Goal: Task Accomplishment & Management: Use online tool/utility

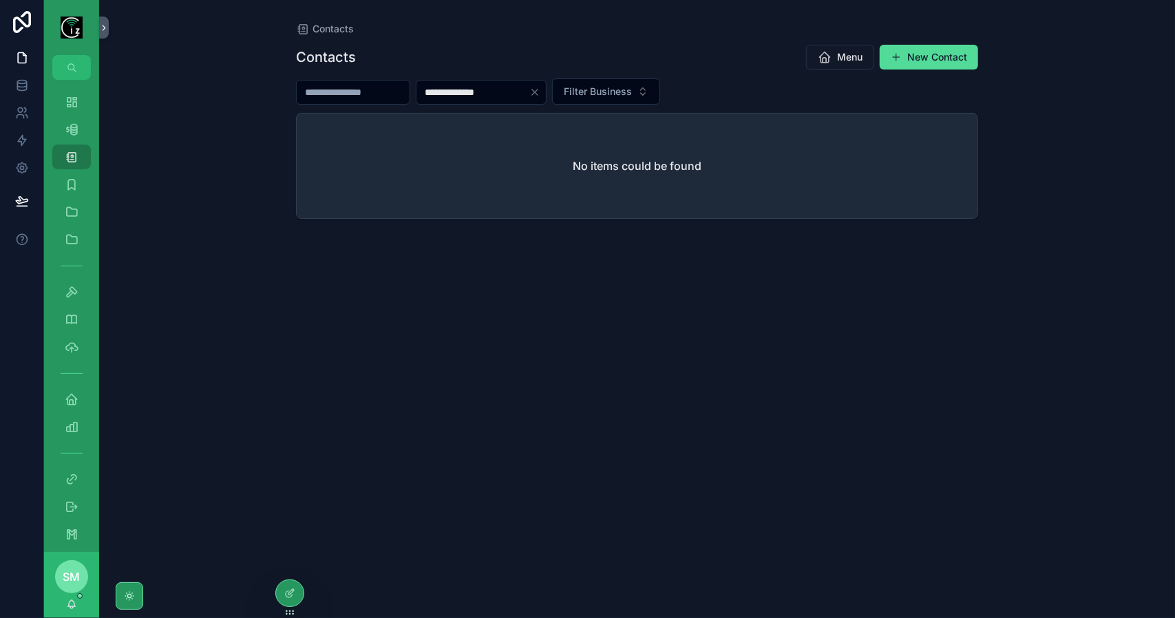
click at [461, 92] on input "**********" at bounding box center [472, 92] width 113 height 19
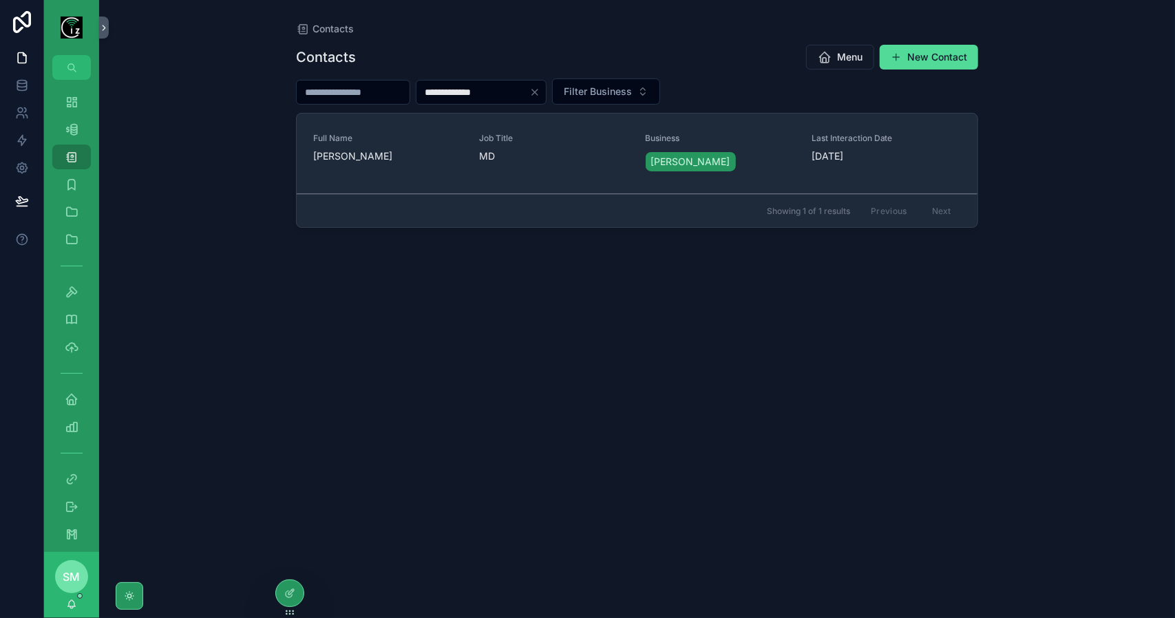
type input "**********"
click at [394, 165] on div "Full Name Aidan O Carroll - Ballyduff" at bounding box center [387, 153] width 149 height 41
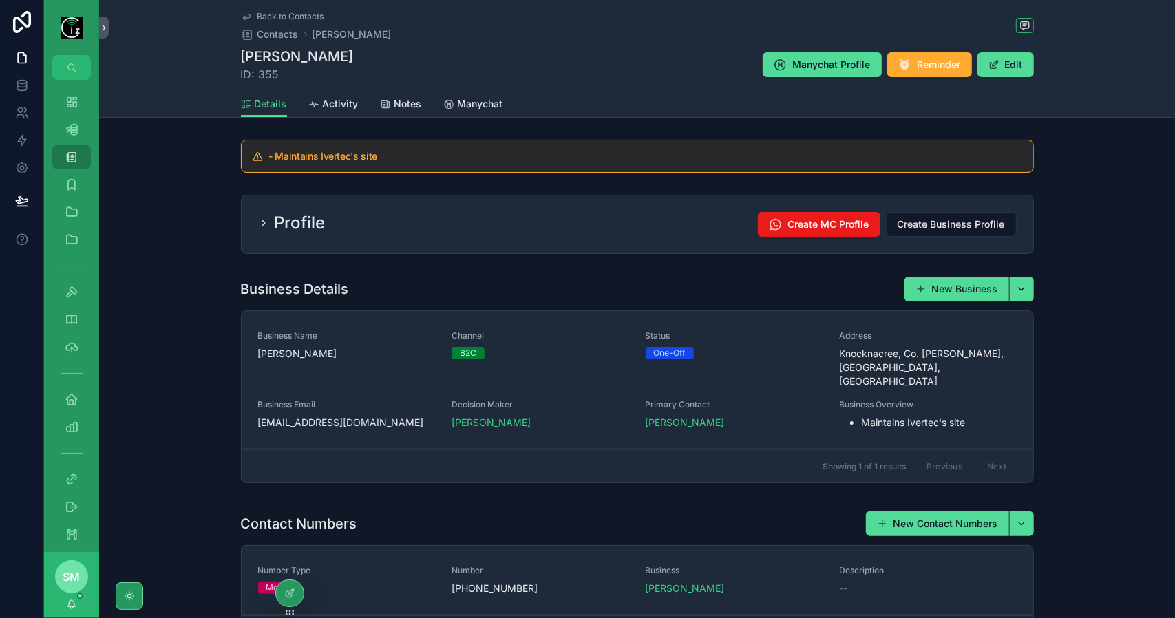
click at [525, 227] on div "Profile Create MC Profile Create Business Profile" at bounding box center [637, 224] width 759 height 25
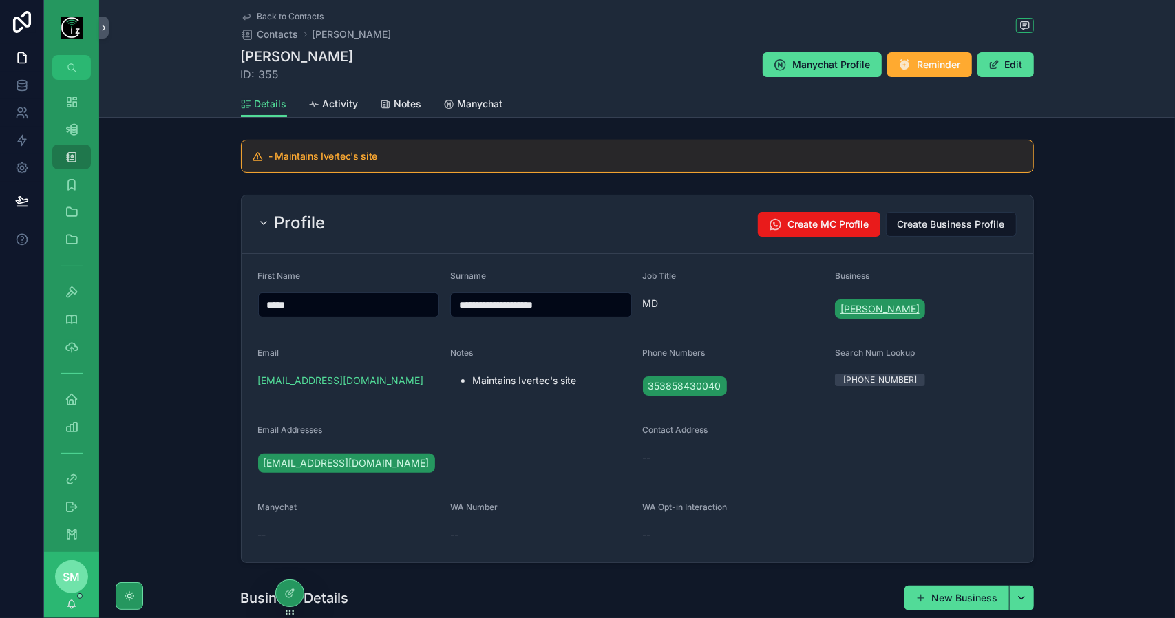
click at [885, 310] on span "[PERSON_NAME]" at bounding box center [880, 309] width 79 height 14
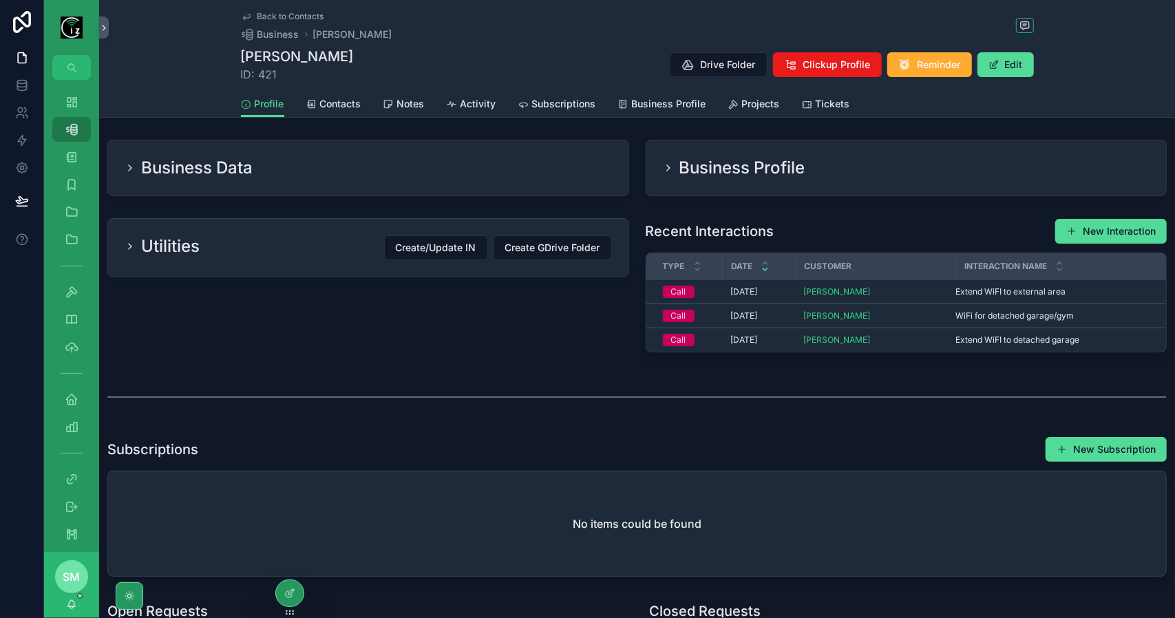
click at [563, 98] on span "Subscriptions" at bounding box center [564, 104] width 64 height 14
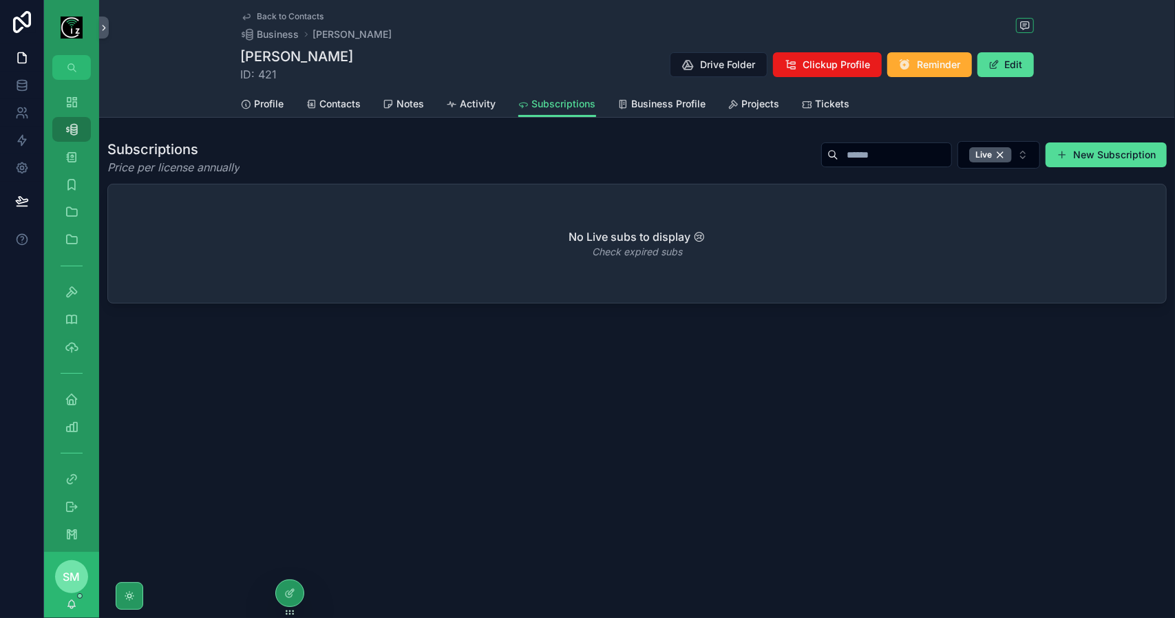
click at [842, 97] on span "Tickets" at bounding box center [833, 104] width 34 height 14
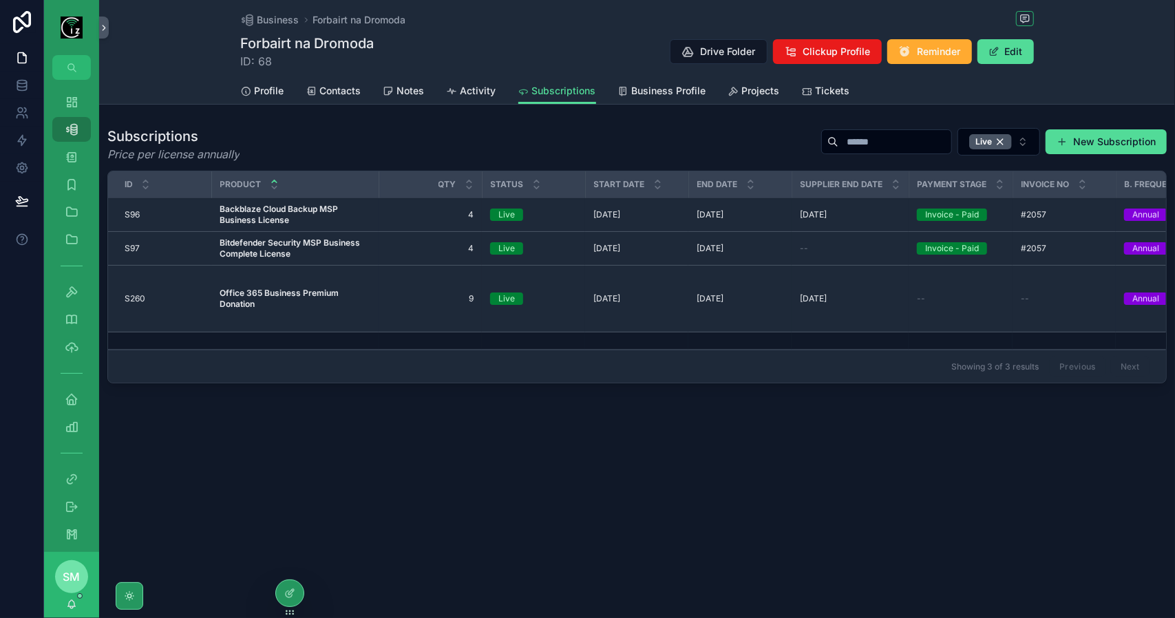
click at [355, 94] on span "Contacts" at bounding box center [340, 91] width 41 height 14
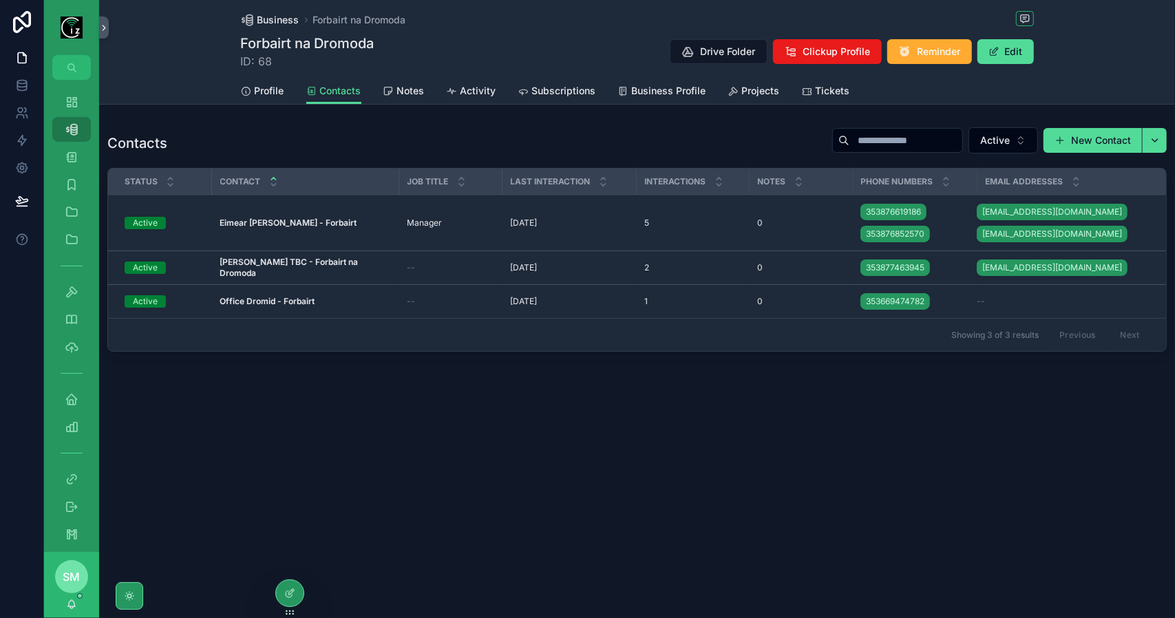
click at [279, 25] on span "Business" at bounding box center [278, 20] width 42 height 14
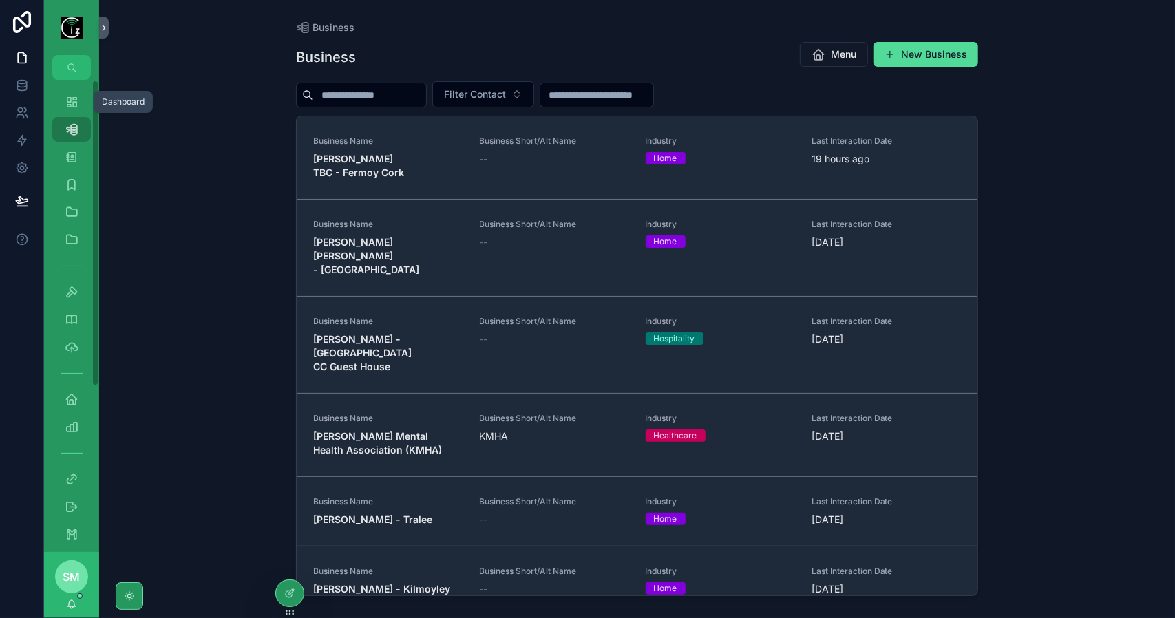
click at [65, 109] on div "Dashboard" at bounding box center [72, 102] width 22 height 22
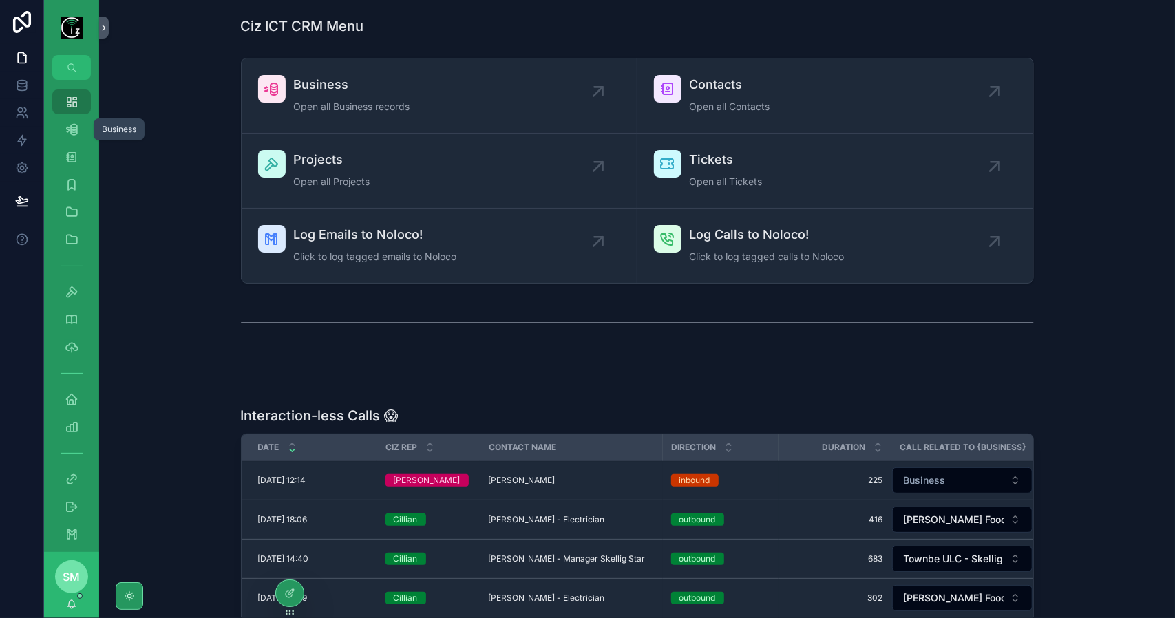
click at [73, 134] on icon "scrollable content" at bounding box center [72, 130] width 14 height 14
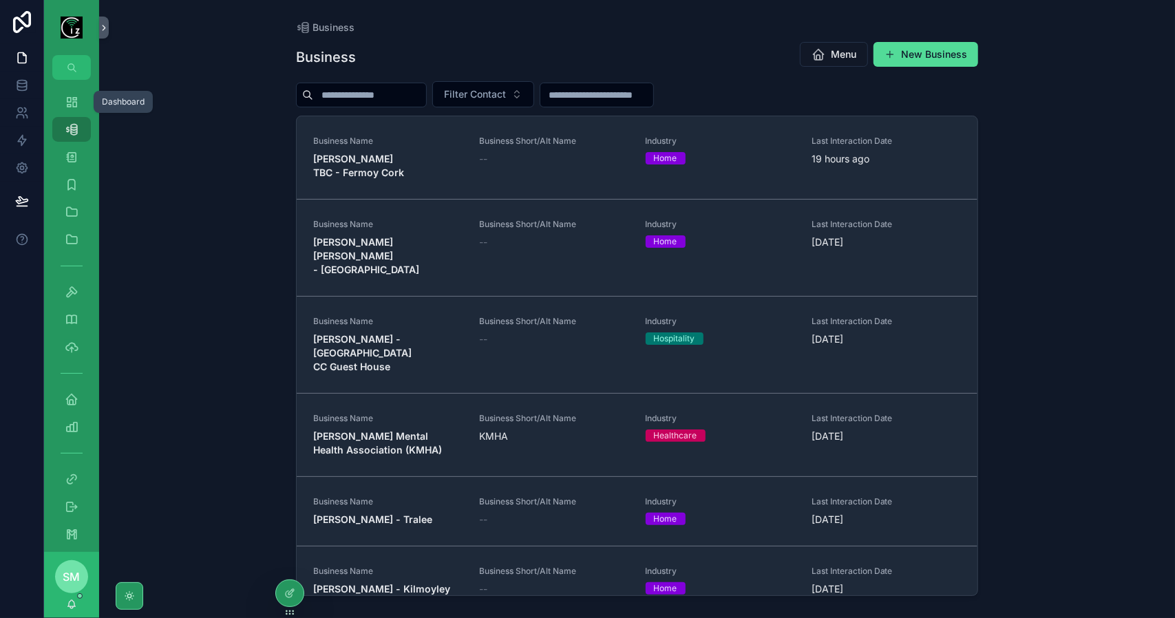
click at [70, 107] on icon "scrollable content" at bounding box center [72, 102] width 14 height 14
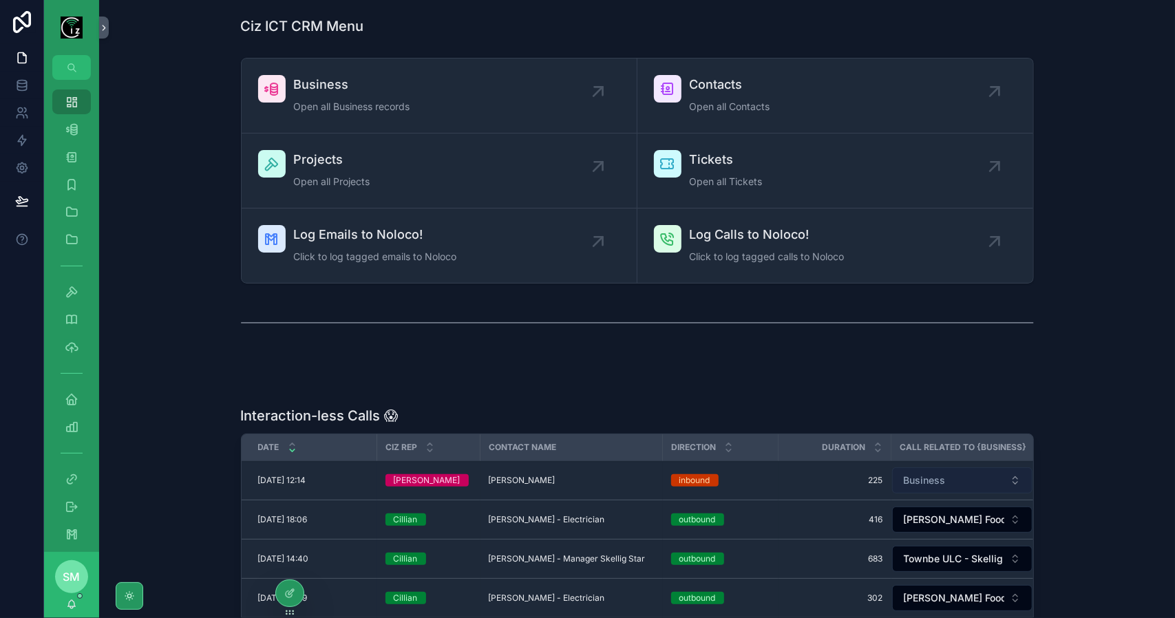
click at [910, 478] on span "Business" at bounding box center [925, 481] width 42 height 14
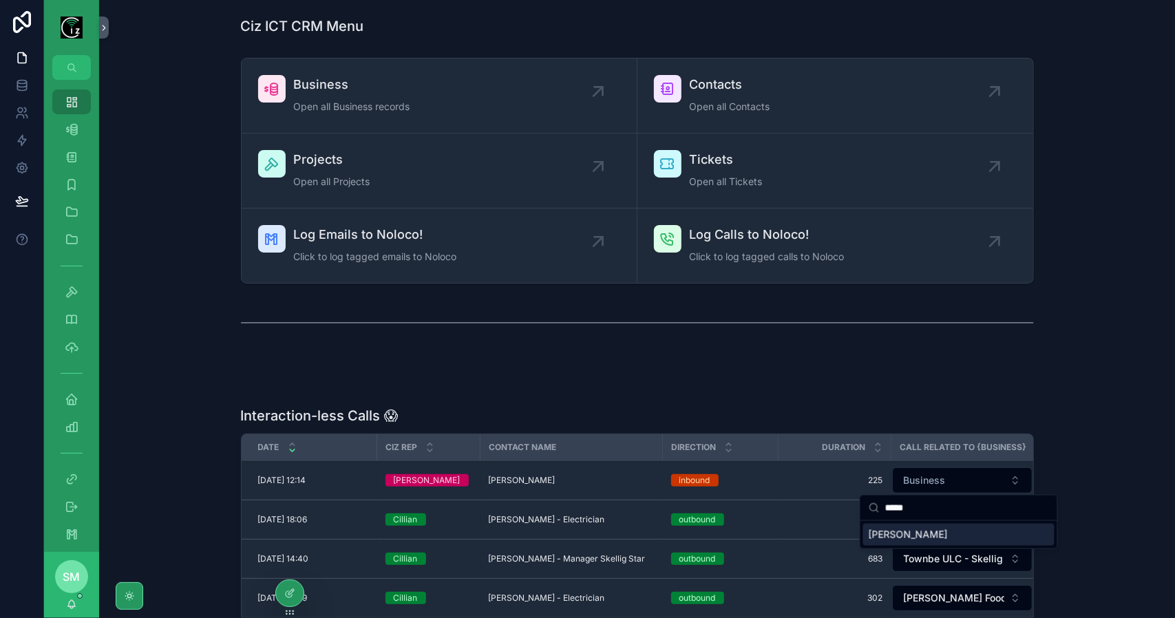
type input "*****"
click at [909, 538] on span "[PERSON_NAME]" at bounding box center [908, 535] width 79 height 14
click at [538, 475] on span "[PERSON_NAME]" at bounding box center [522, 480] width 67 height 11
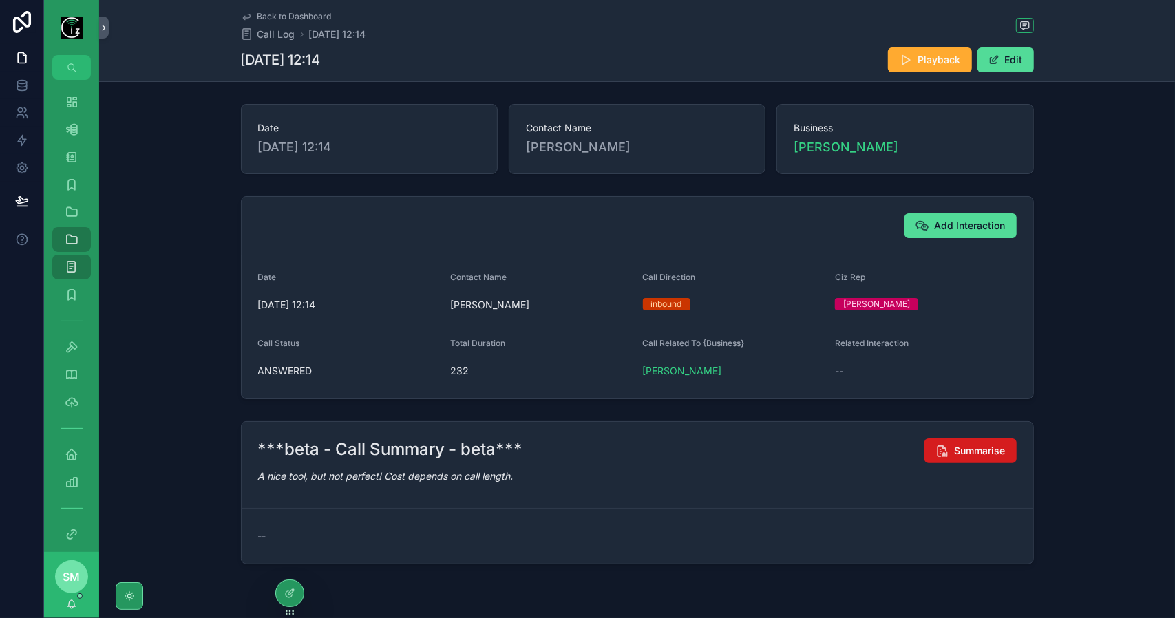
click at [976, 453] on span "Summarise" at bounding box center [980, 451] width 51 height 14
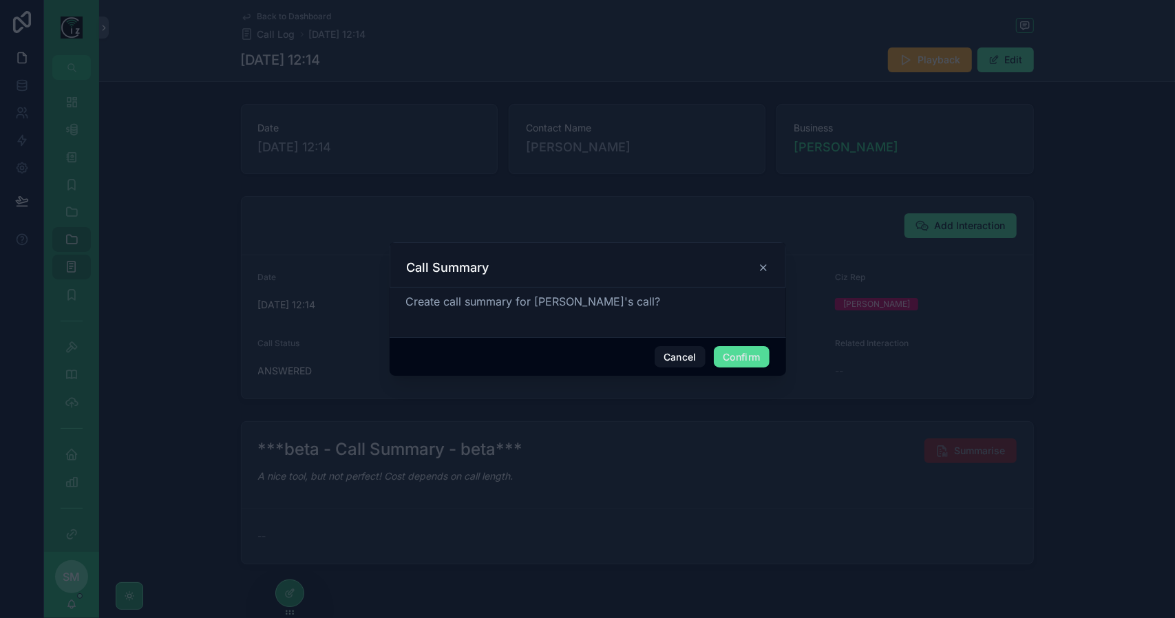
click at [752, 357] on button "Confirm" at bounding box center [741, 357] width 55 height 22
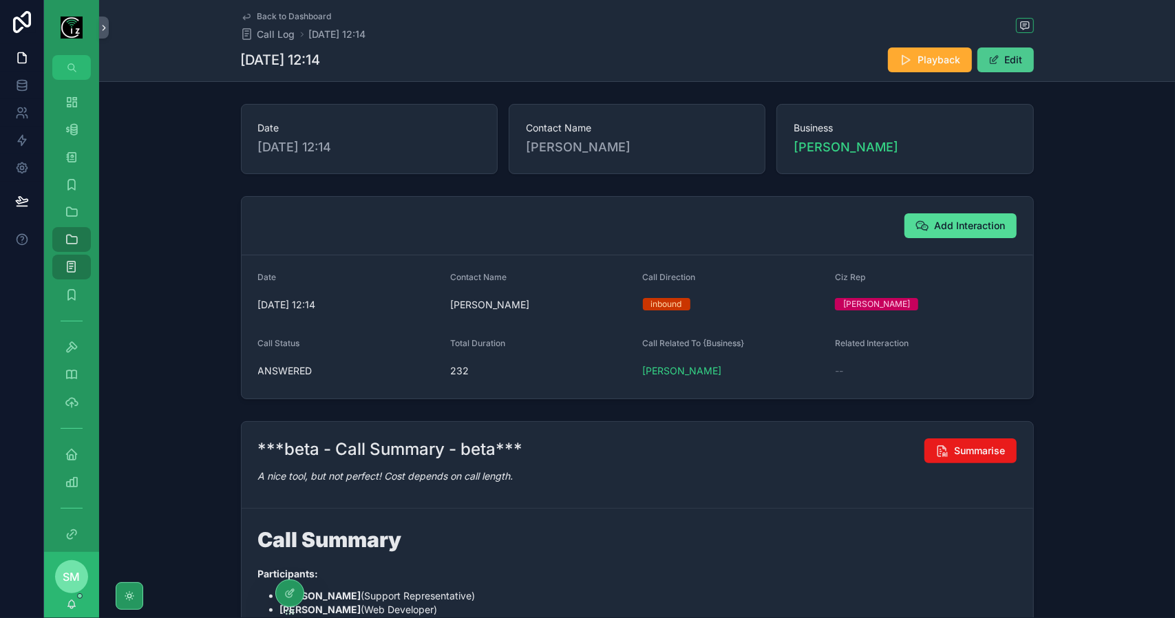
click at [999, 53] on button "Edit" at bounding box center [1005, 59] width 56 height 25
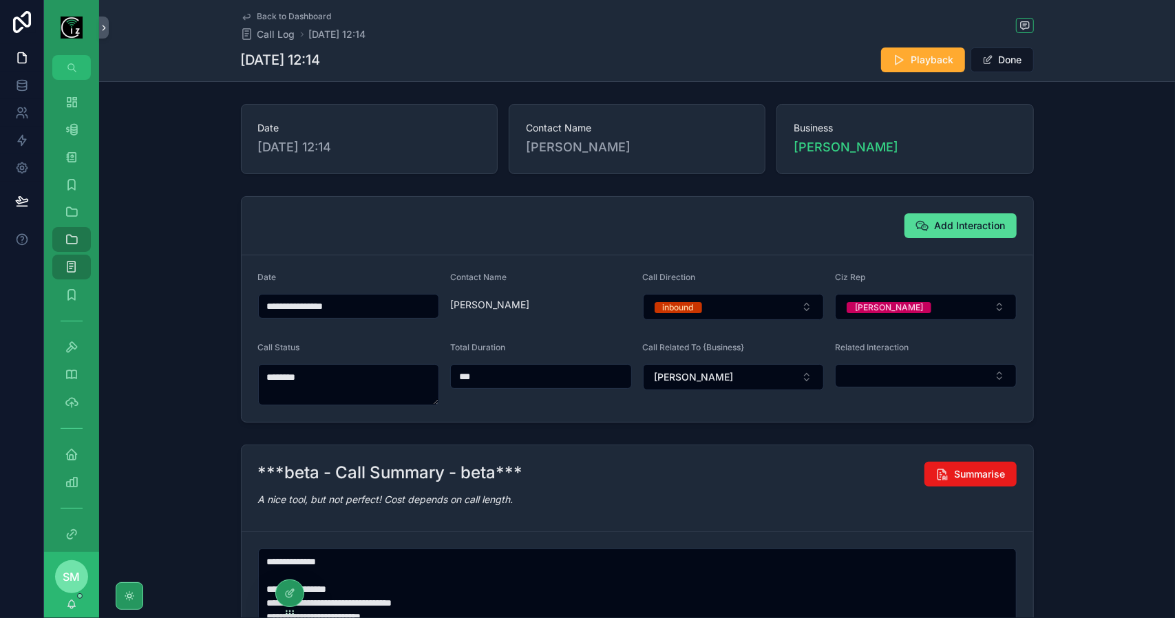
click at [1090, 295] on div "**********" at bounding box center [637, 309] width 1076 height 237
click at [1004, 52] on button "Done" at bounding box center [1002, 59] width 63 height 25
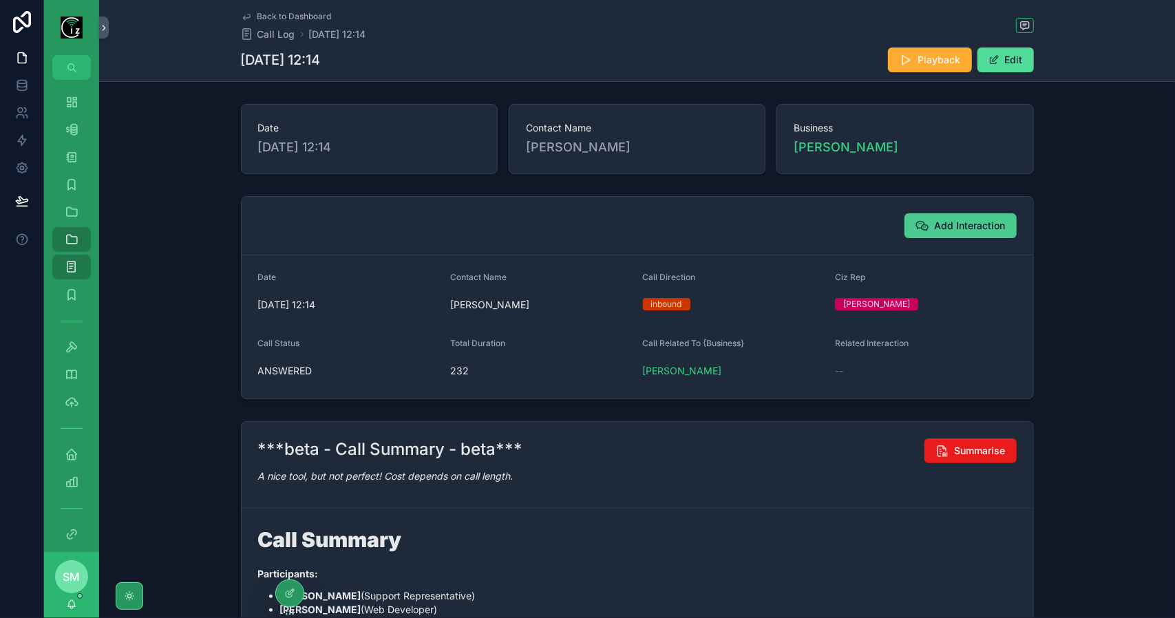
click at [982, 220] on span "Add Interaction" at bounding box center [970, 226] width 71 height 14
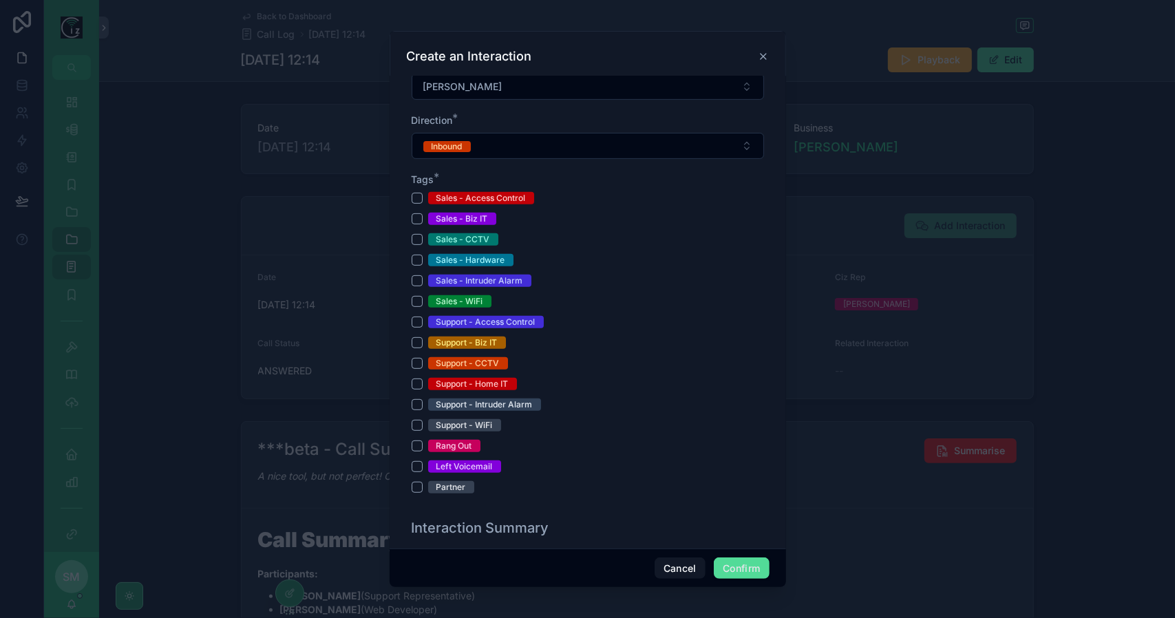
scroll to position [344, 0]
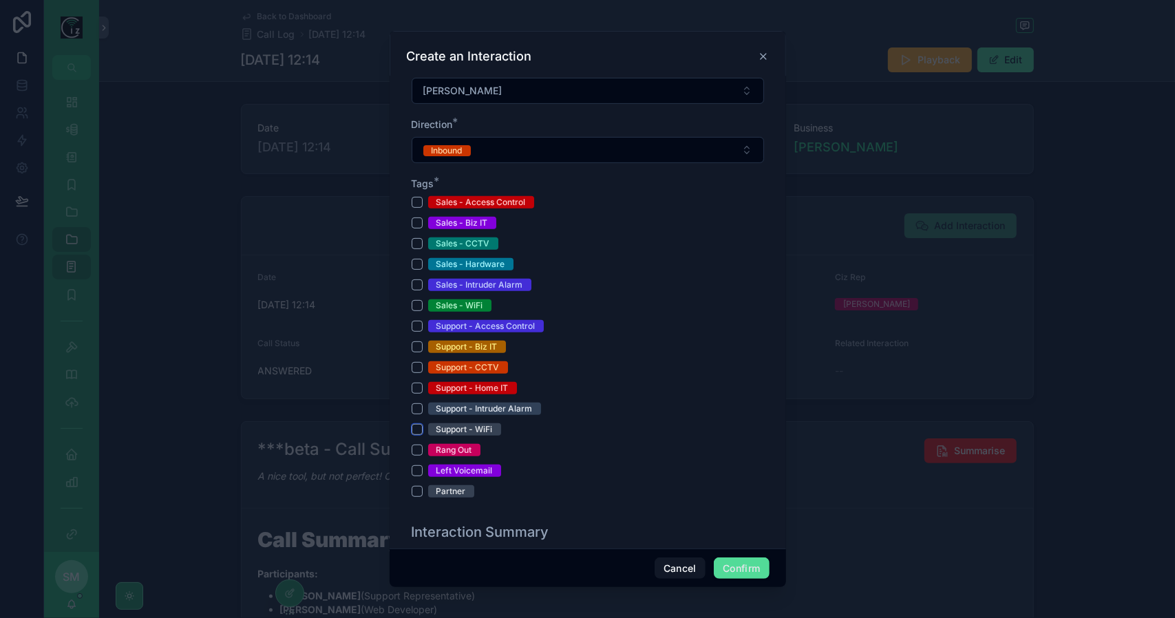
click at [417, 427] on button "Support - WiFi" at bounding box center [417, 429] width 11 height 11
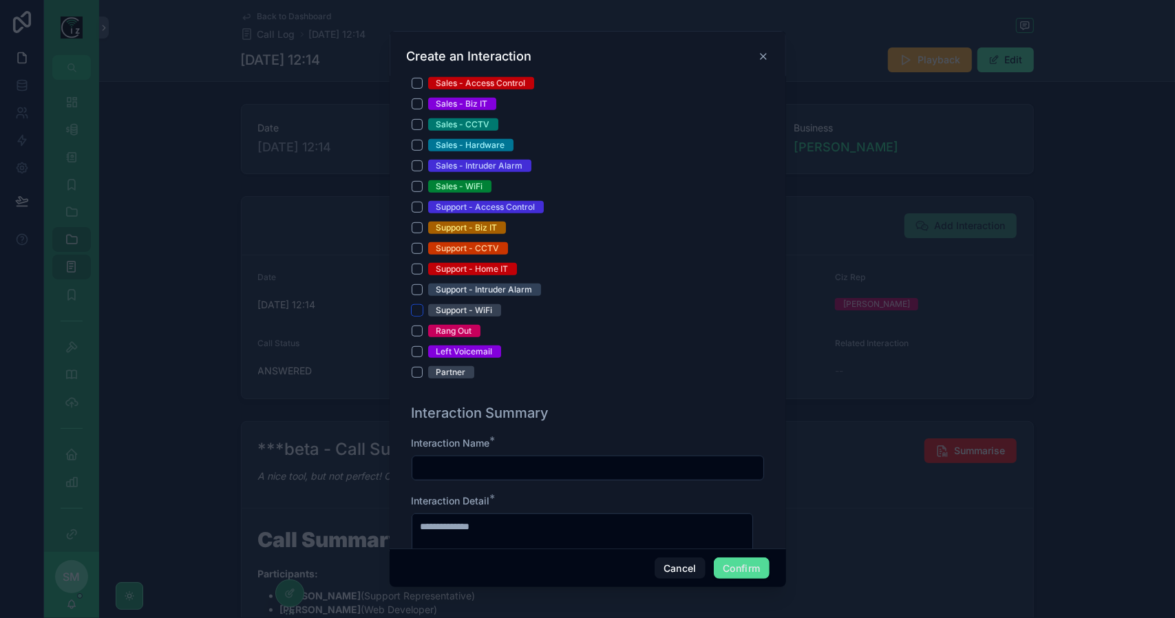
scroll to position [482, 0]
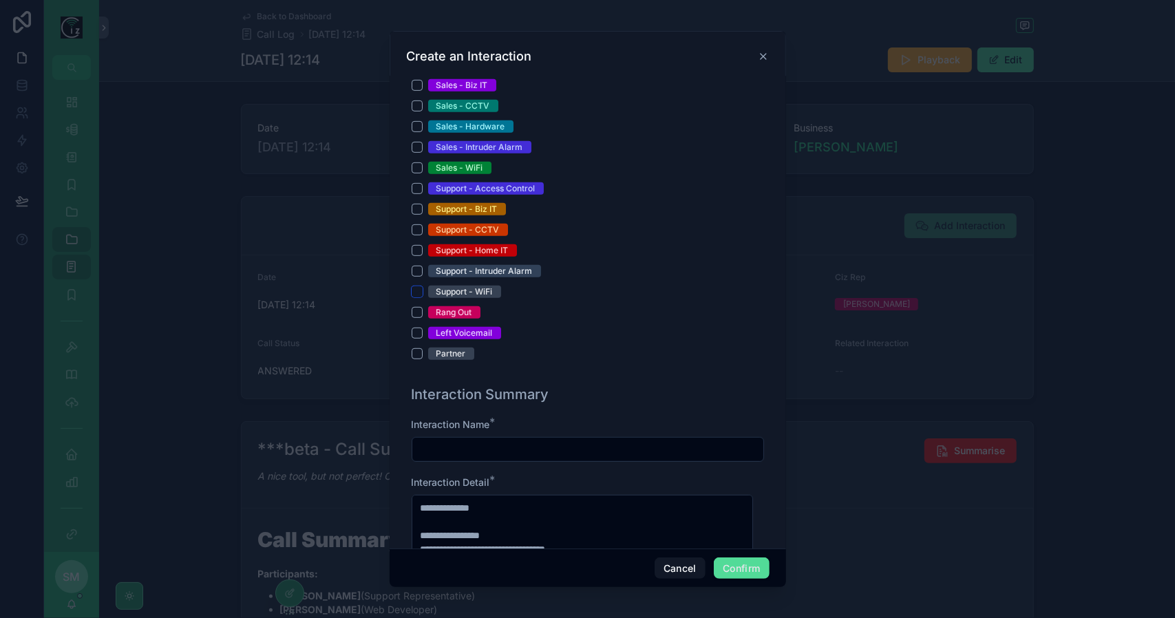
click at [420, 290] on button "Support - WiFi" at bounding box center [417, 291] width 11 height 11
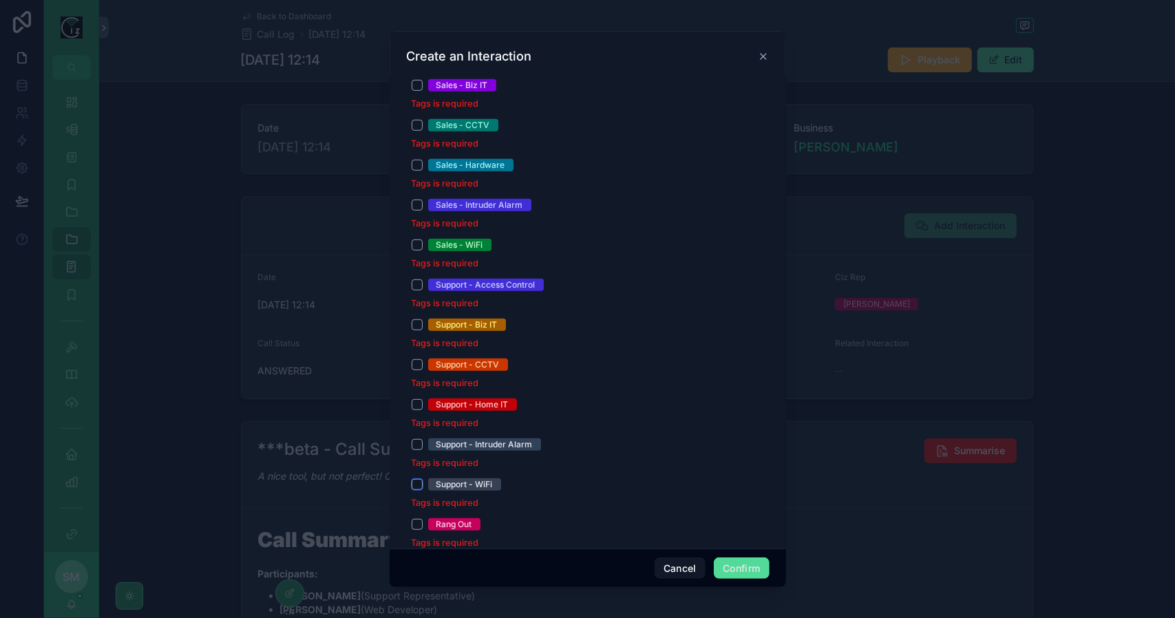
click at [421, 485] on button "Support - WiFi" at bounding box center [417, 484] width 11 height 11
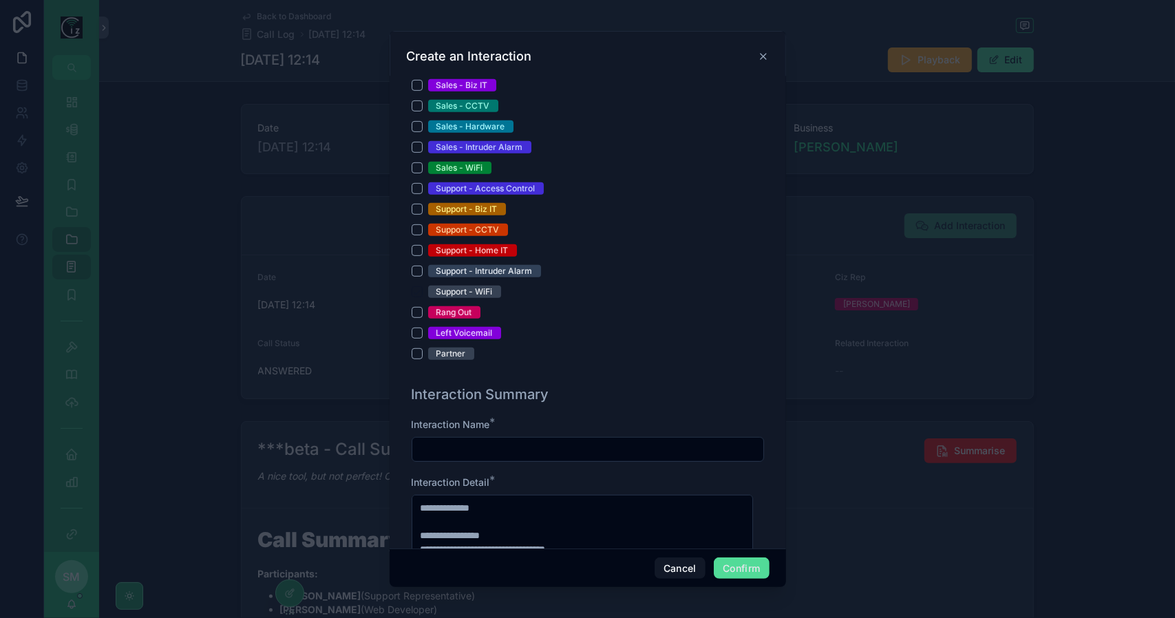
click at [507, 440] on input "text" at bounding box center [587, 449] width 351 height 19
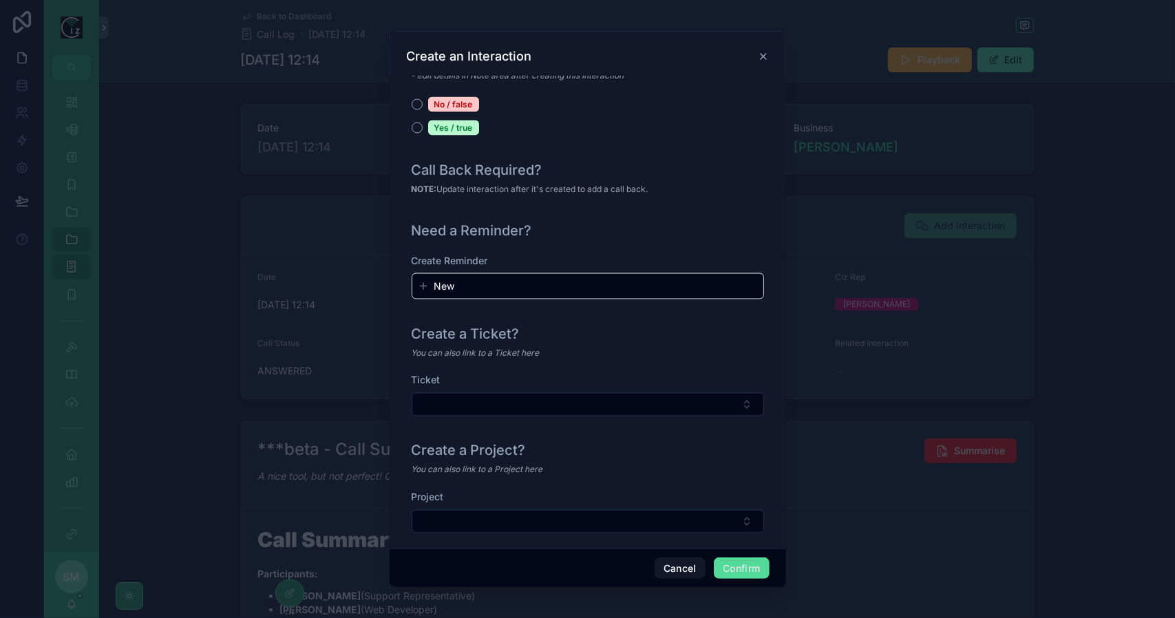
scroll to position [1479, 0]
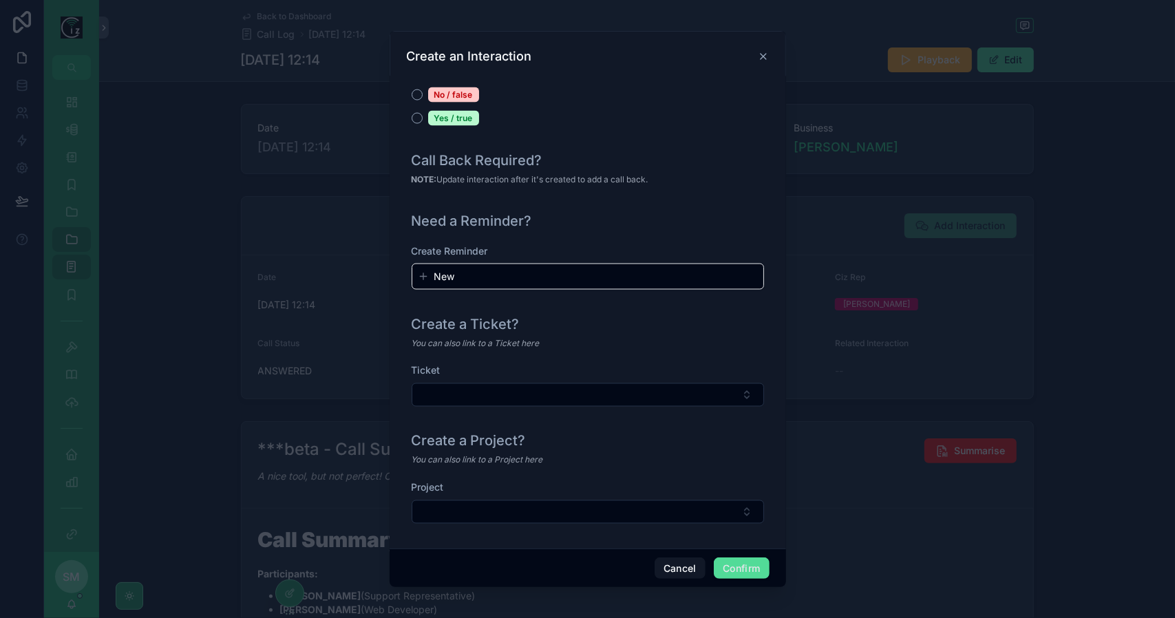
type input "**********"
click at [739, 568] on button "Confirm" at bounding box center [741, 569] width 55 height 22
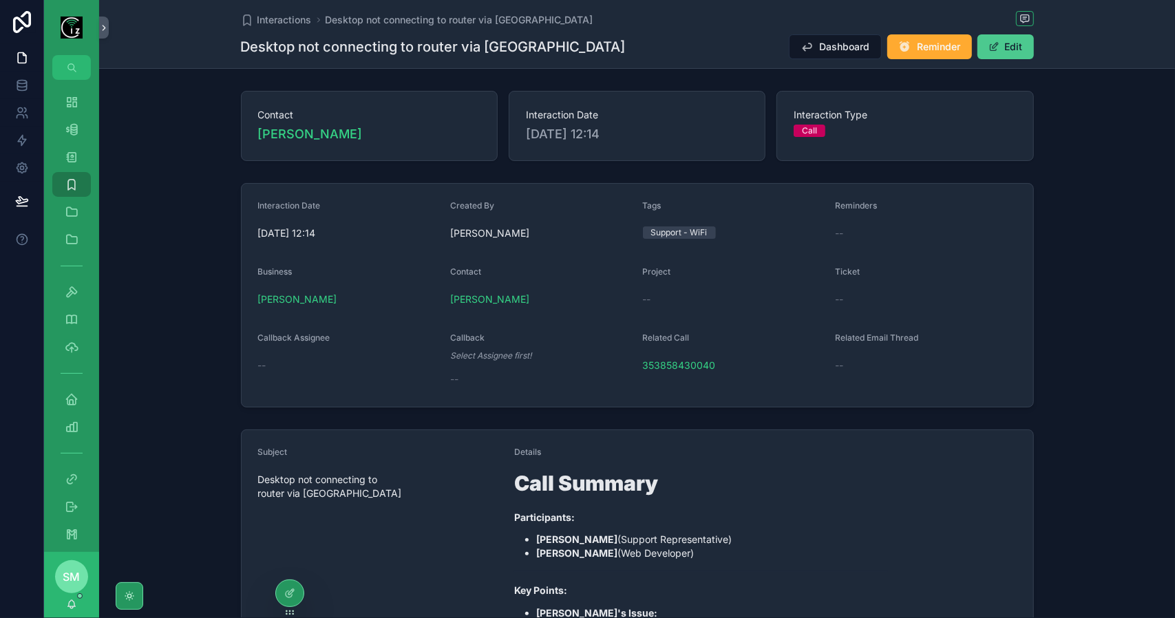
click at [997, 46] on button "Edit" at bounding box center [1005, 46] width 56 height 25
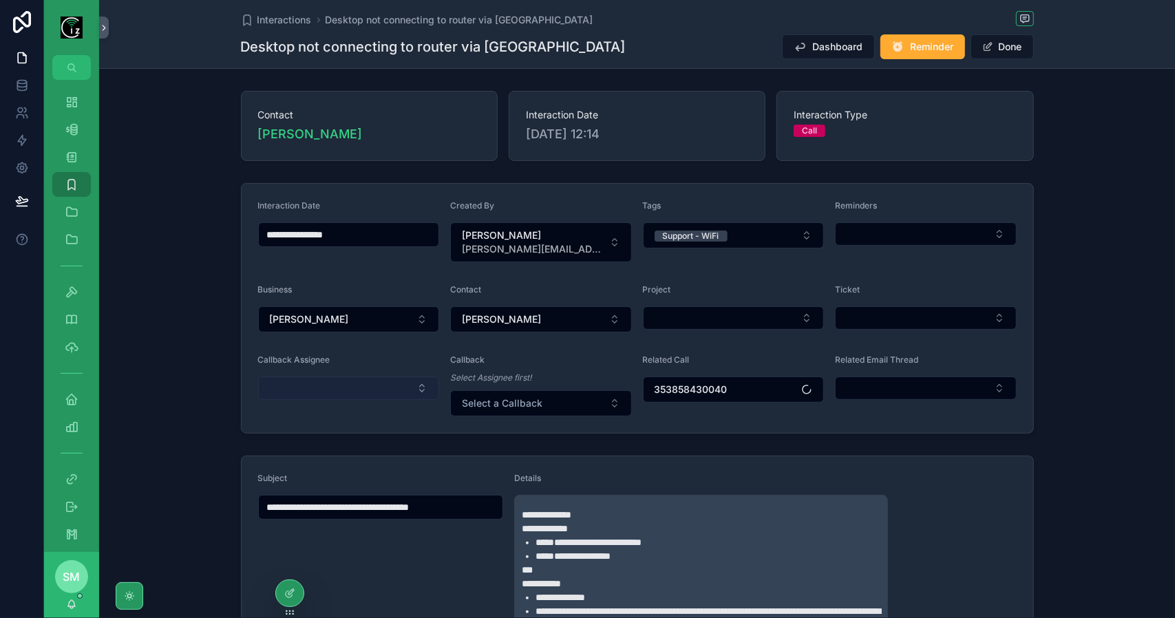
click at [392, 381] on button "Select Button" at bounding box center [349, 388] width 182 height 23
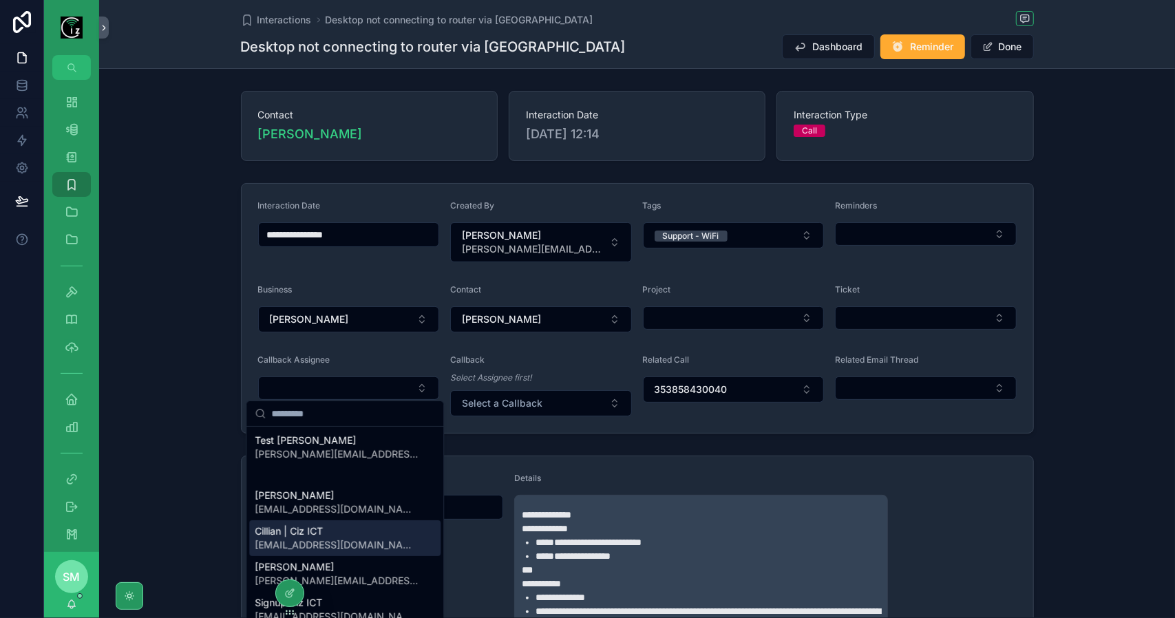
click at [328, 541] on span "[EMAIL_ADDRESS][DOMAIN_NAME]" at bounding box center [337, 545] width 164 height 14
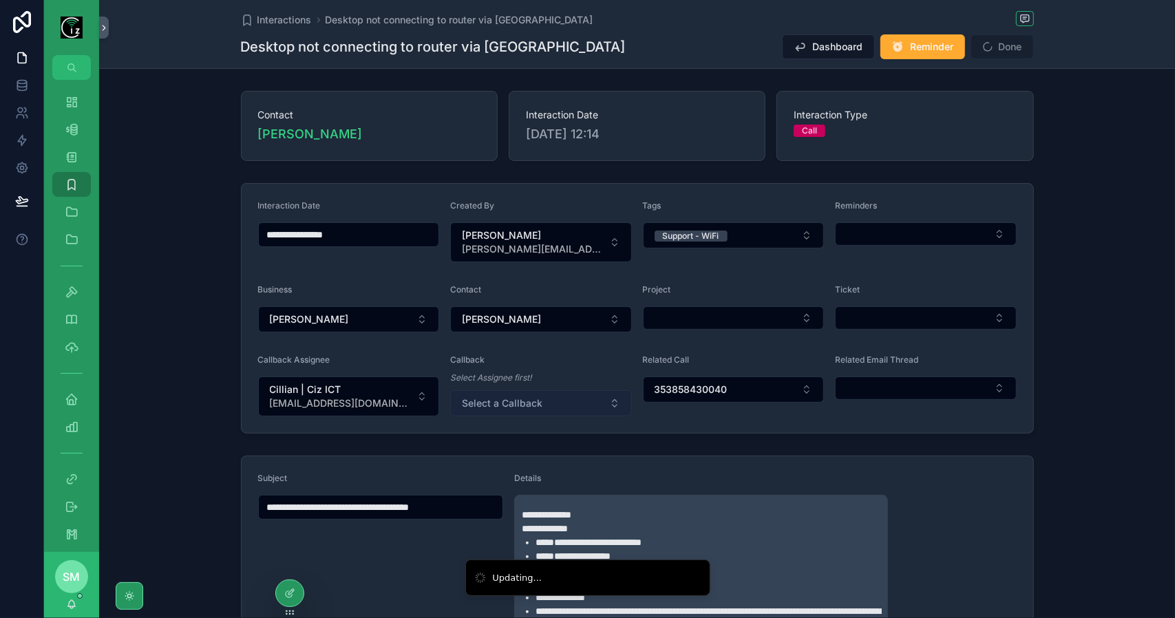
click at [528, 390] on button "Select a Callback" at bounding box center [541, 403] width 182 height 26
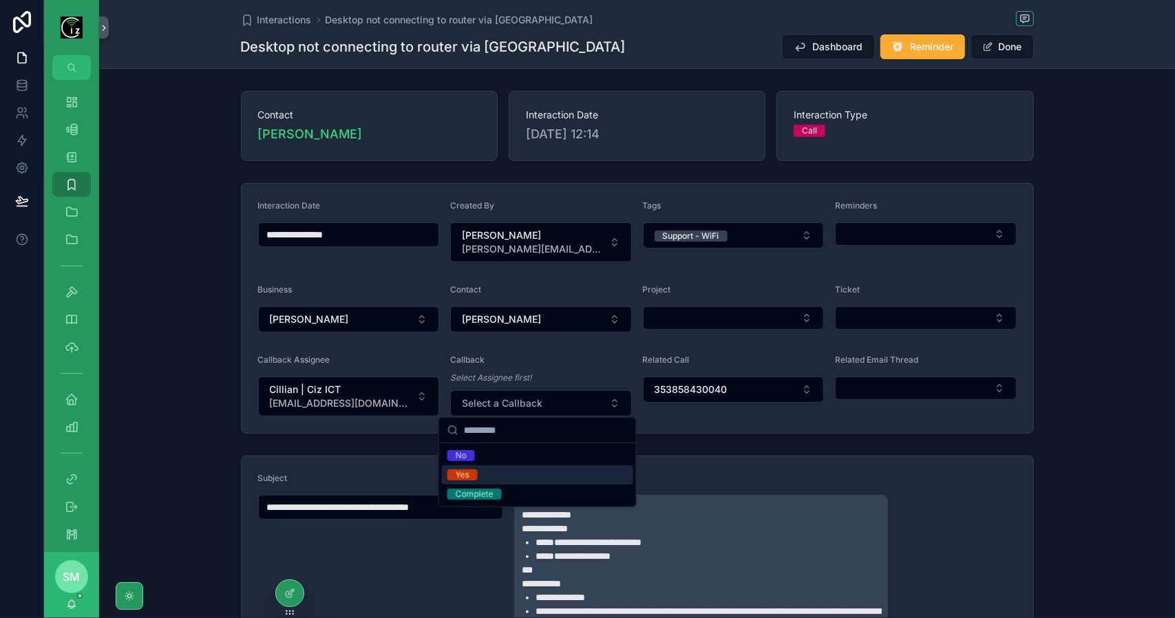
click at [520, 471] on div "Yes" at bounding box center [537, 474] width 191 height 19
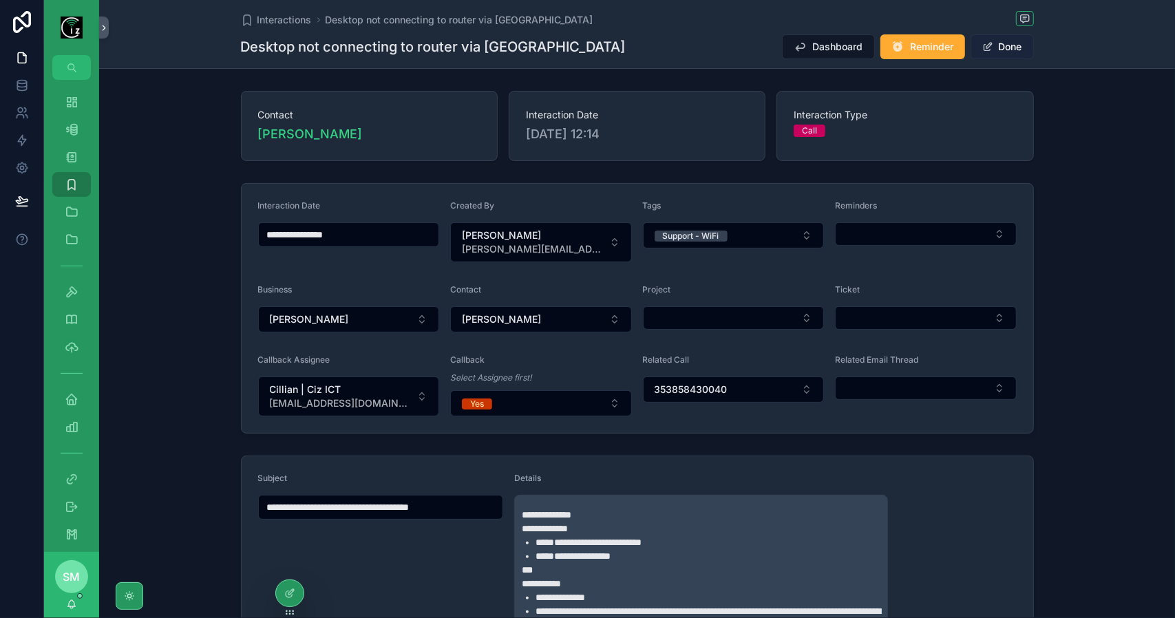
click at [1020, 49] on button "Done" at bounding box center [1002, 46] width 63 height 25
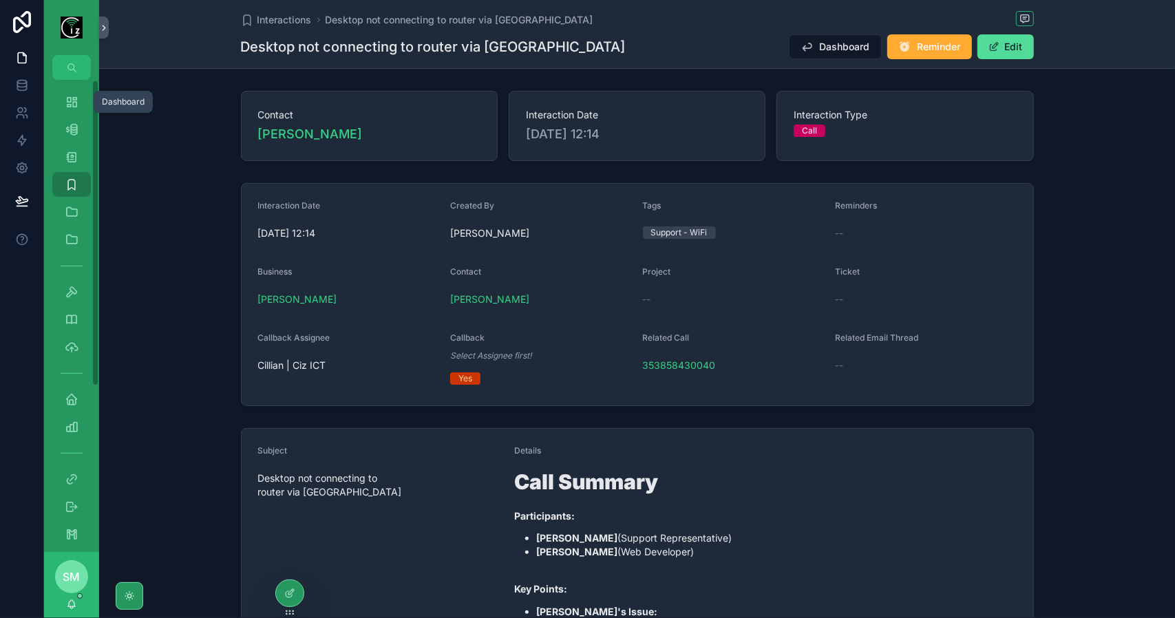
click at [65, 97] on icon "scrollable content" at bounding box center [72, 102] width 14 height 14
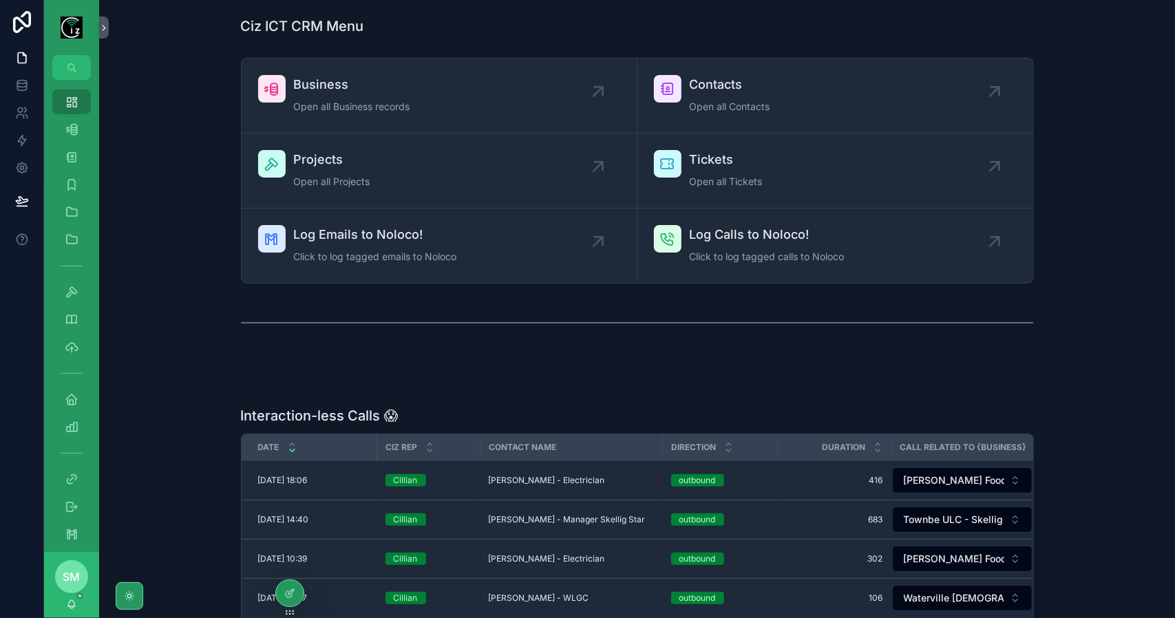
click at [404, 96] on div "Business Open all Business records" at bounding box center [352, 95] width 116 height 41
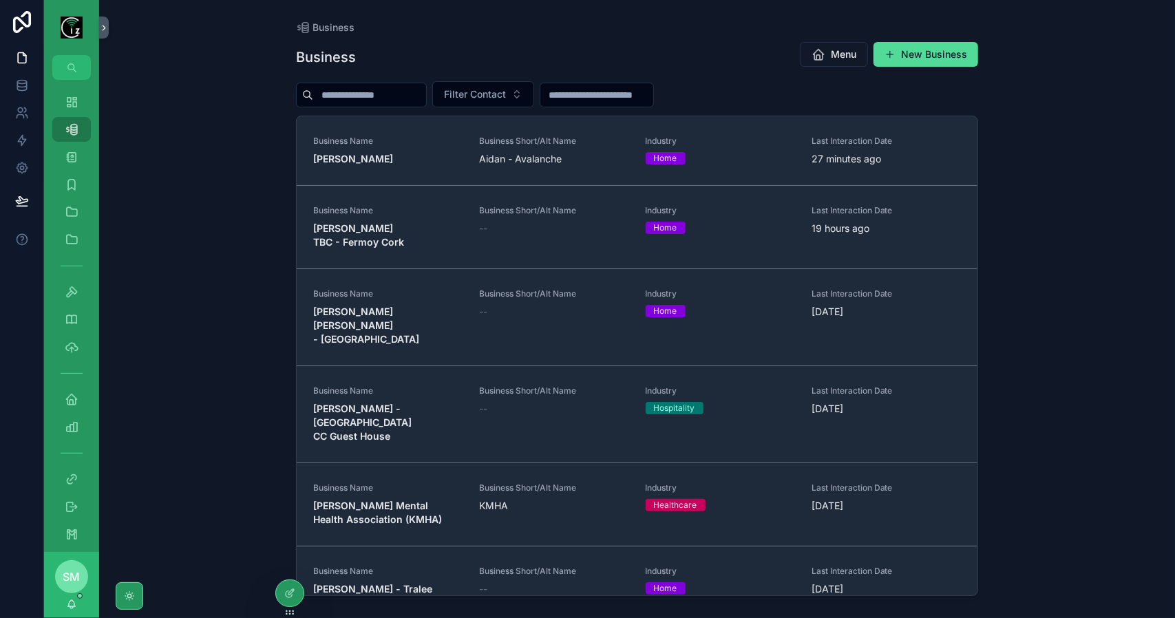
click at [416, 96] on input "scrollable content" at bounding box center [369, 94] width 113 height 19
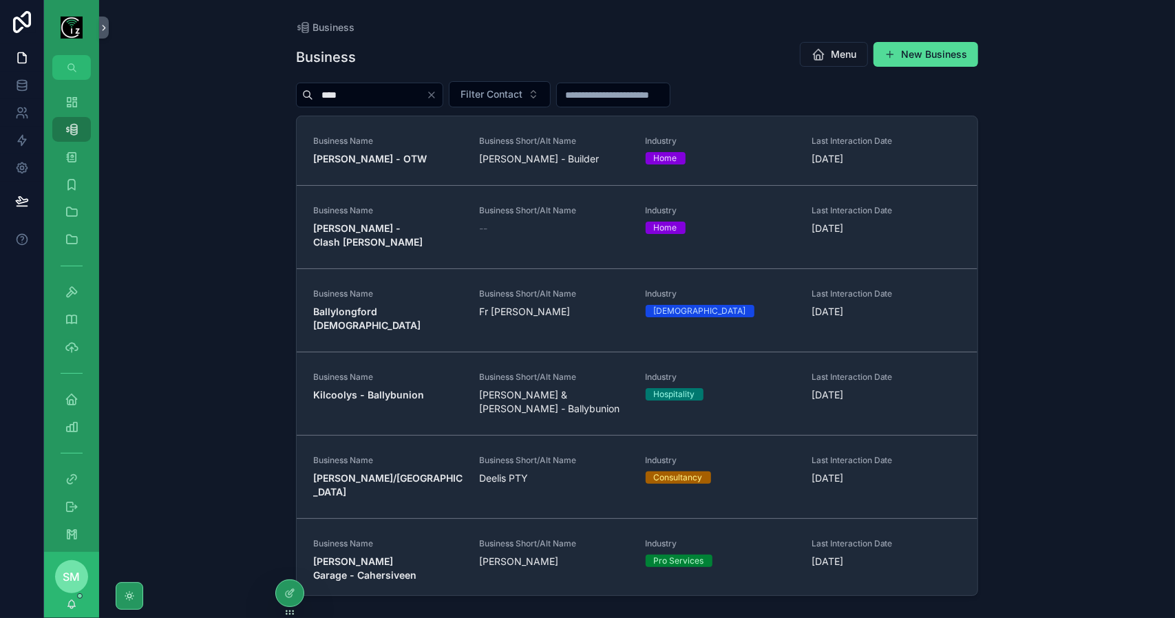
drag, startPoint x: 346, startPoint y: 94, endPoint x: 290, endPoint y: 90, distance: 55.2
click at [290, 90] on div "Business Business Menu New Business **** Filter Contact Business Name [PERSON_N…" at bounding box center [637, 301] width 704 height 602
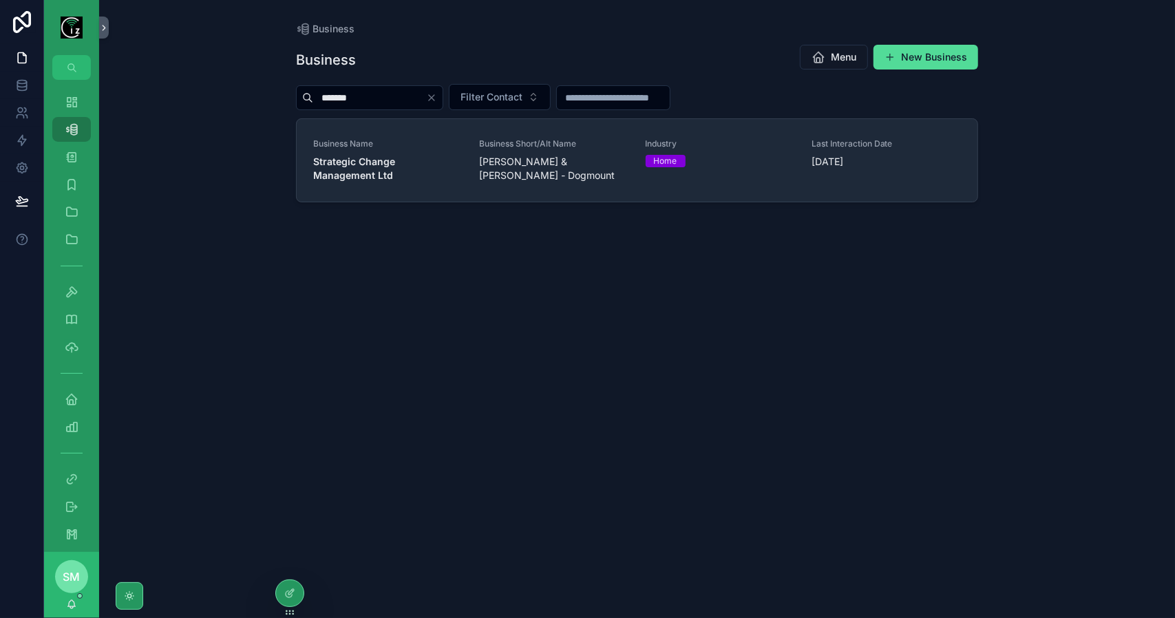
type input "*******"
click at [380, 164] on strong "Strategic Change Management Ltd" at bounding box center [355, 168] width 85 height 25
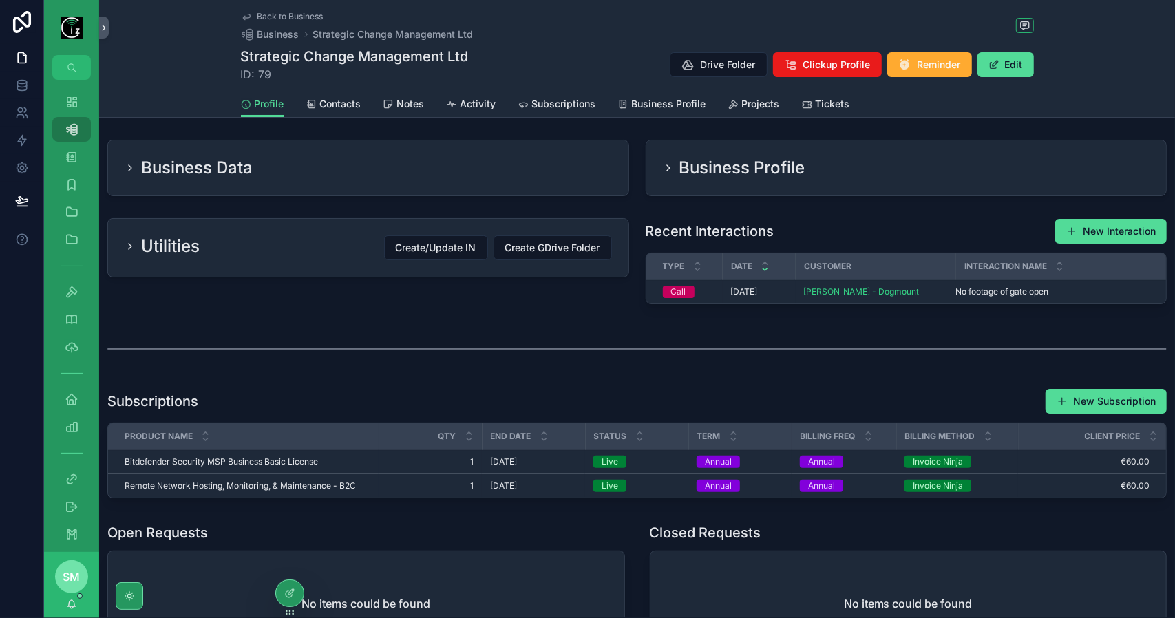
click at [768, 103] on span "Projects" at bounding box center [761, 104] width 38 height 14
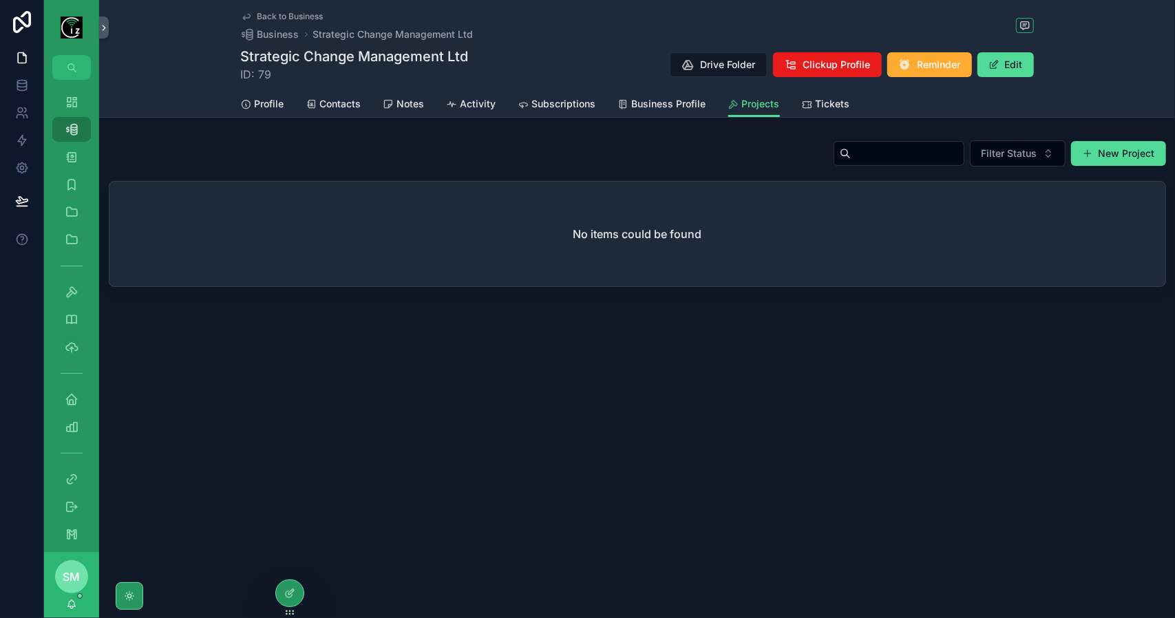
click at [808, 104] on icon "scrollable content" at bounding box center [807, 104] width 11 height 11
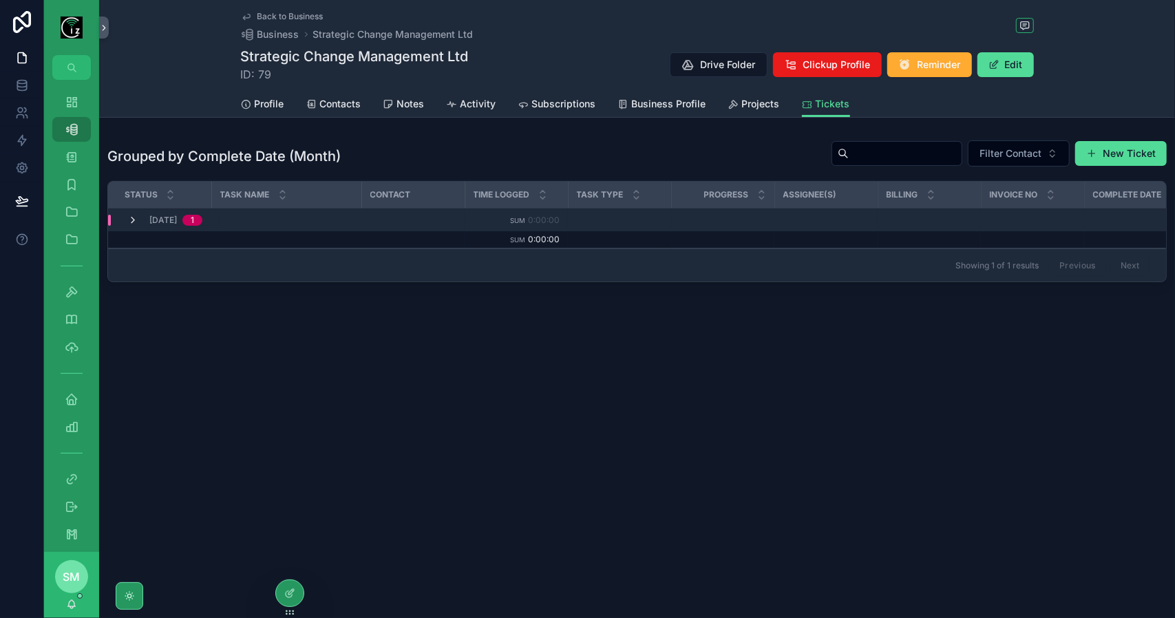
click at [132, 217] on icon "scrollable content" at bounding box center [132, 220] width 11 height 11
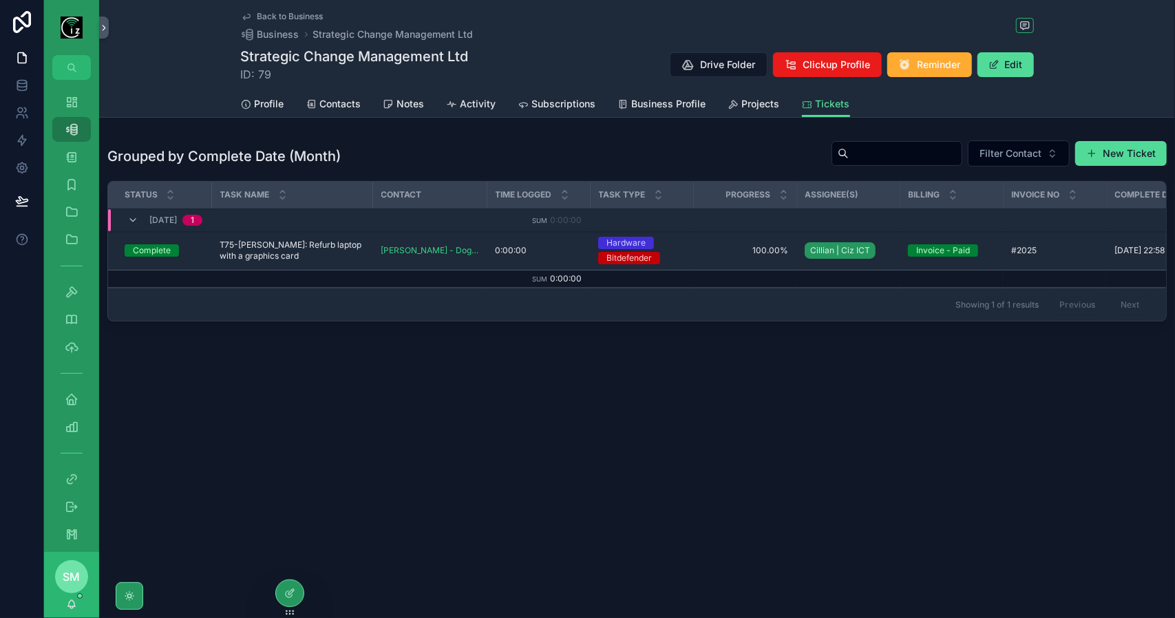
click at [558, 103] on span "Subscriptions" at bounding box center [564, 104] width 64 height 14
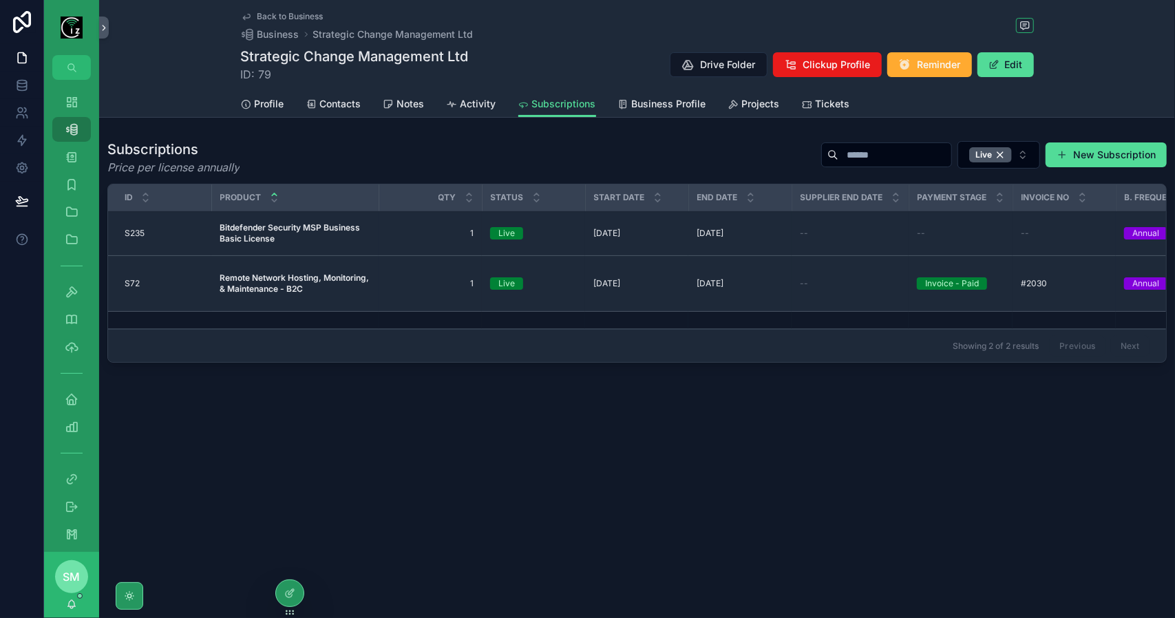
click at [760, 108] on span "Projects" at bounding box center [761, 104] width 38 height 14
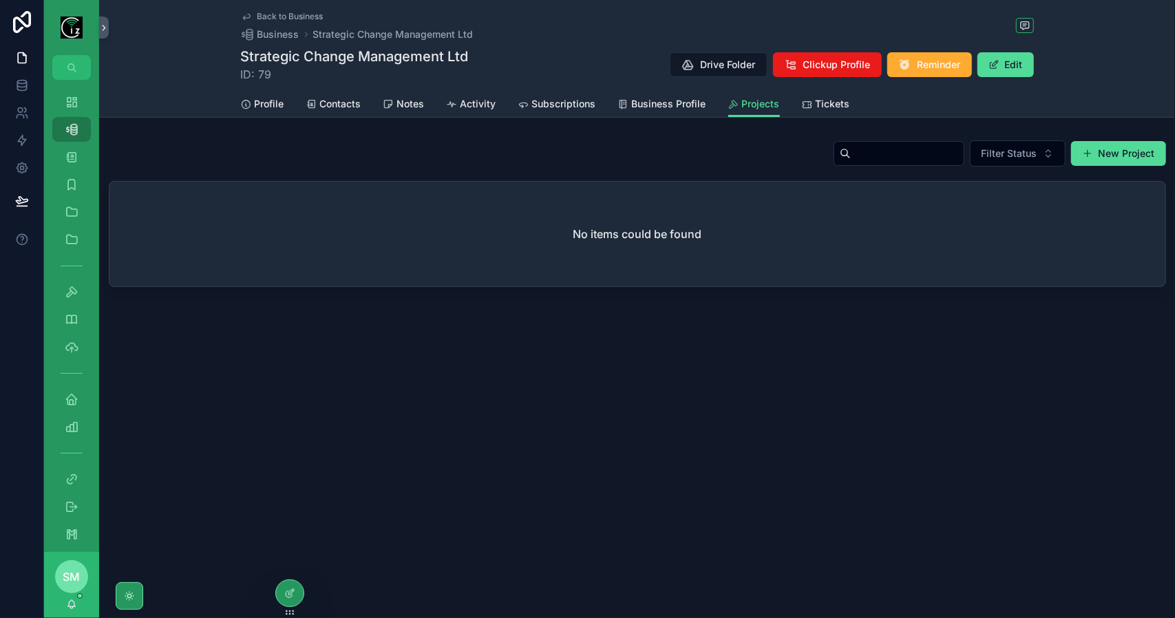
click at [284, 17] on span "Back to Business" at bounding box center [290, 16] width 66 height 11
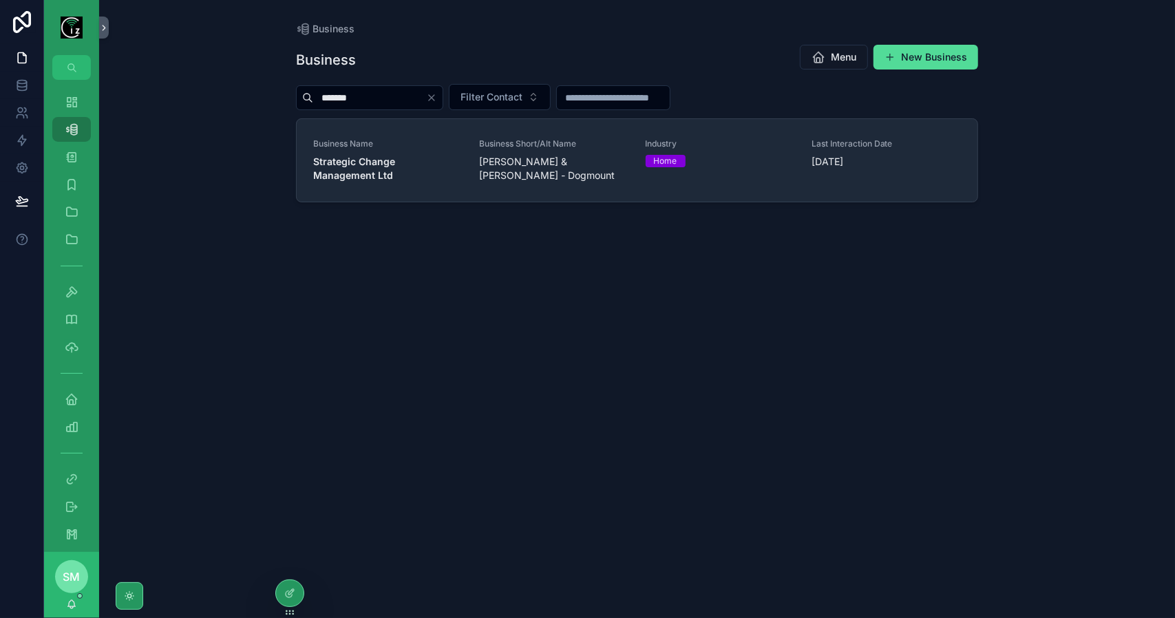
click at [460, 163] on span "Strategic Change Management Ltd" at bounding box center [387, 169] width 149 height 28
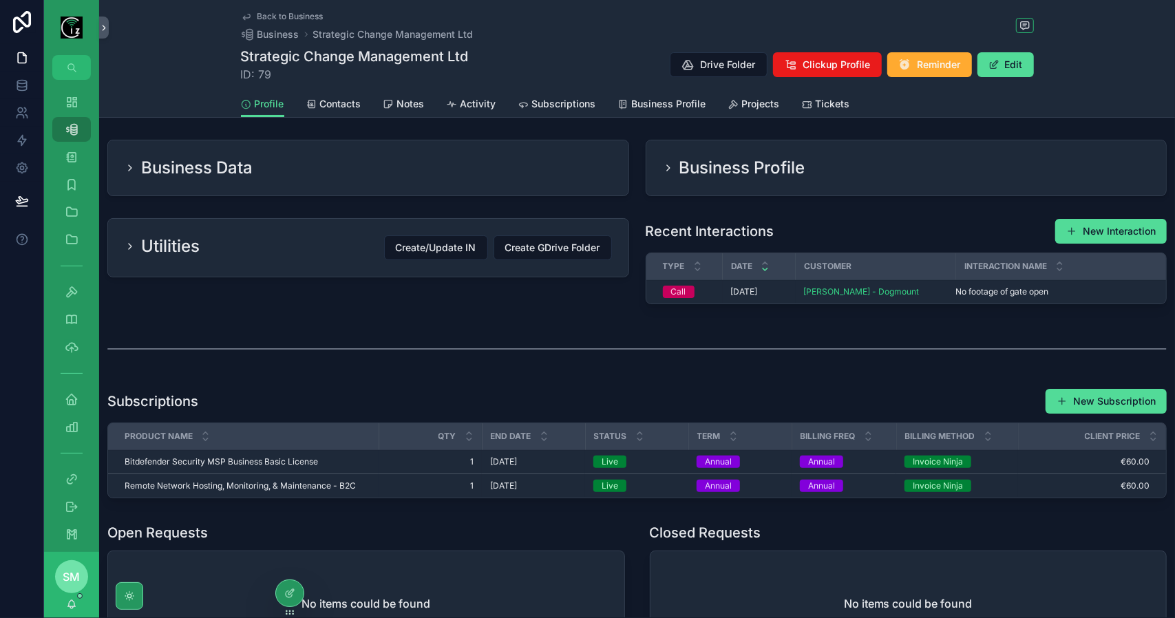
click at [816, 103] on span "Tickets" at bounding box center [833, 104] width 34 height 14
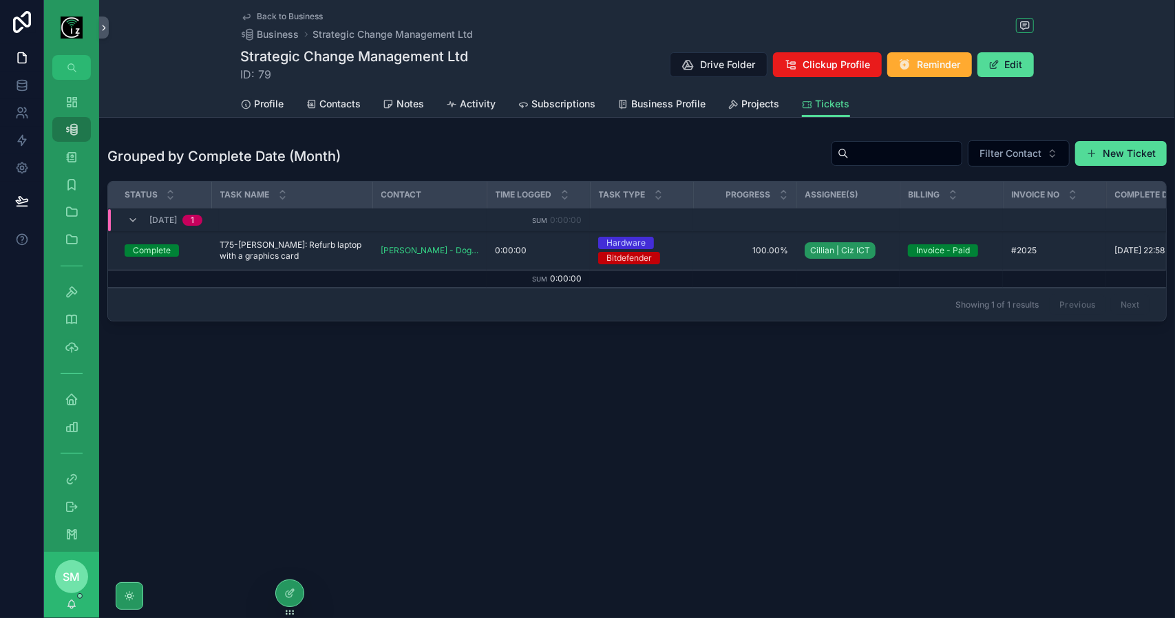
click at [281, 11] on span "Back to Business" at bounding box center [290, 16] width 66 height 11
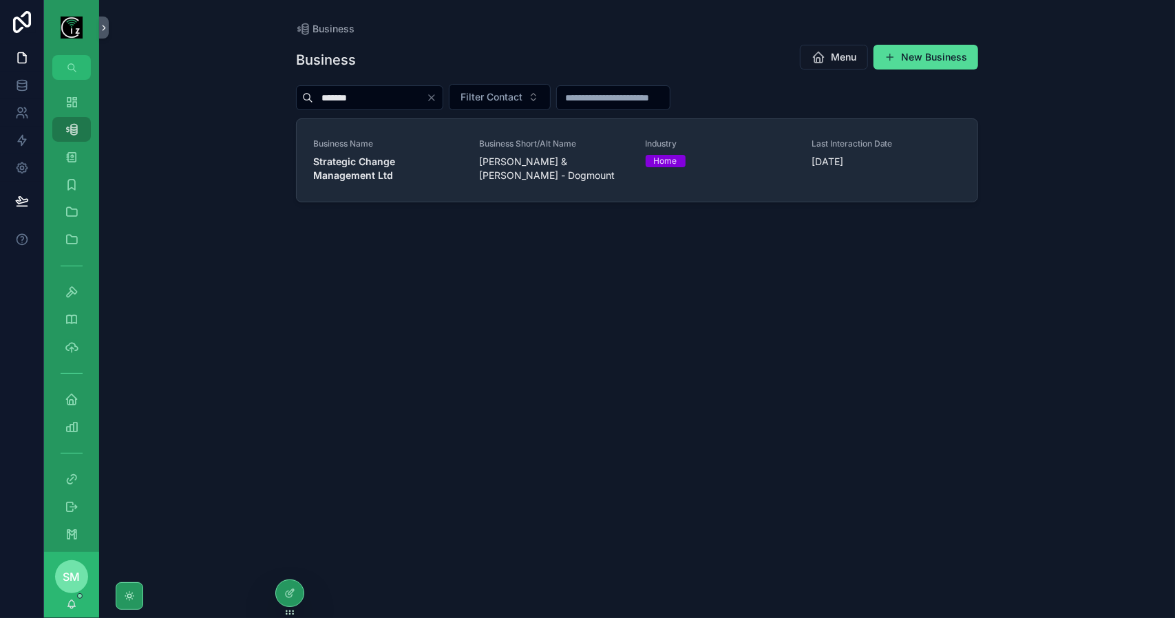
click at [399, 164] on span "Strategic Change Management Ltd" at bounding box center [387, 169] width 149 height 28
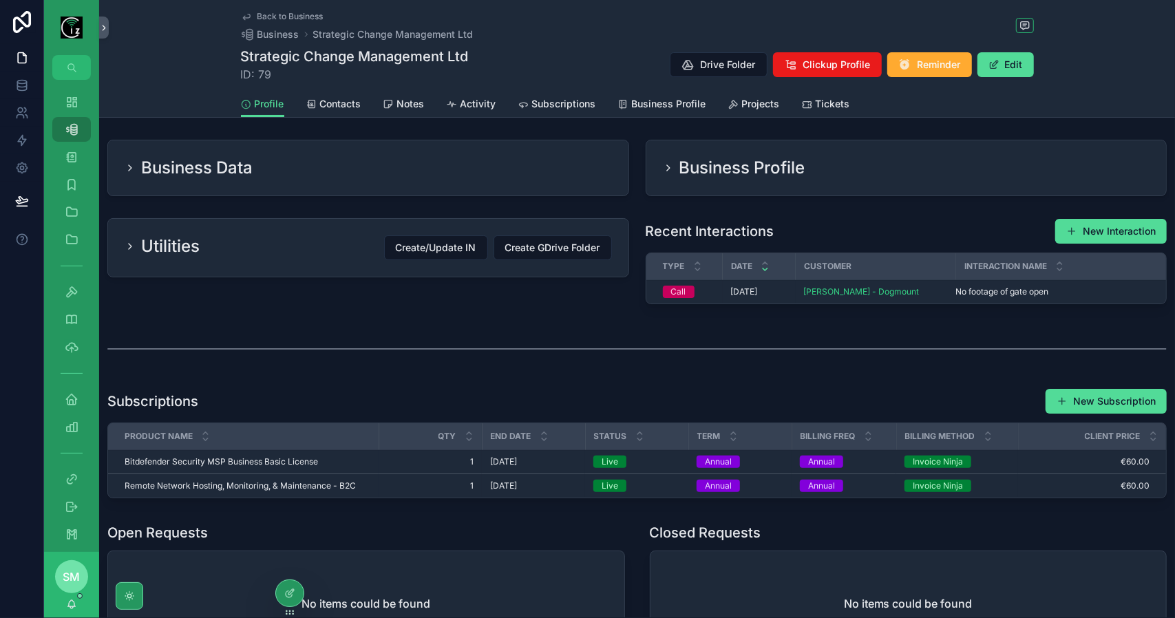
click at [472, 103] on span "Activity" at bounding box center [479, 104] width 36 height 14
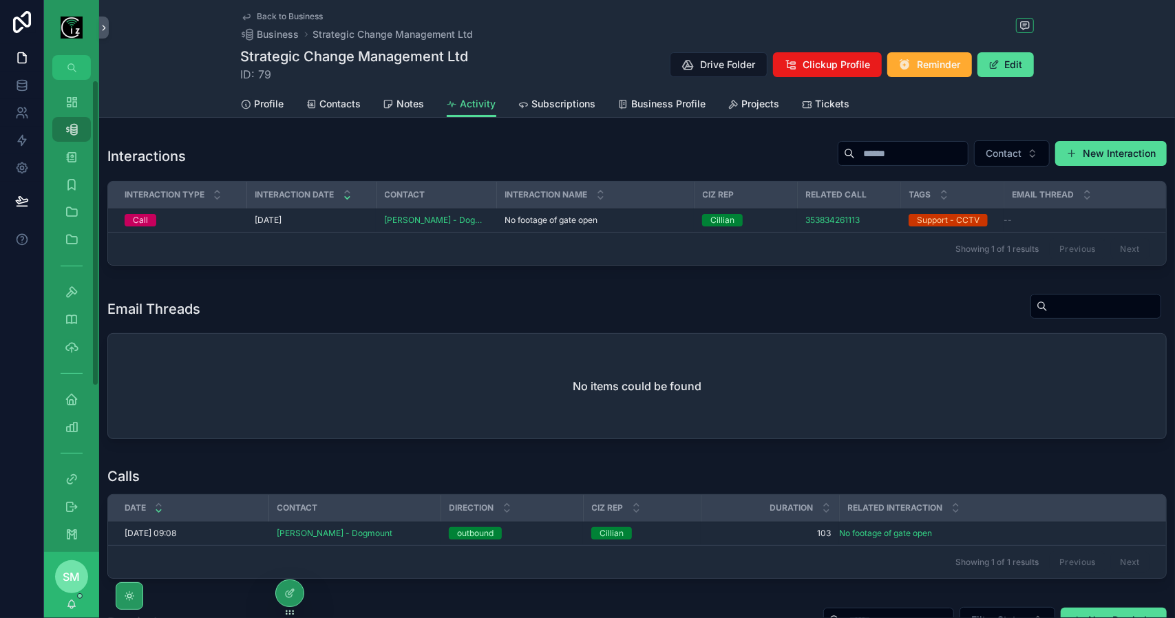
click at [75, 93] on div "Dashboard" at bounding box center [72, 102] width 22 height 22
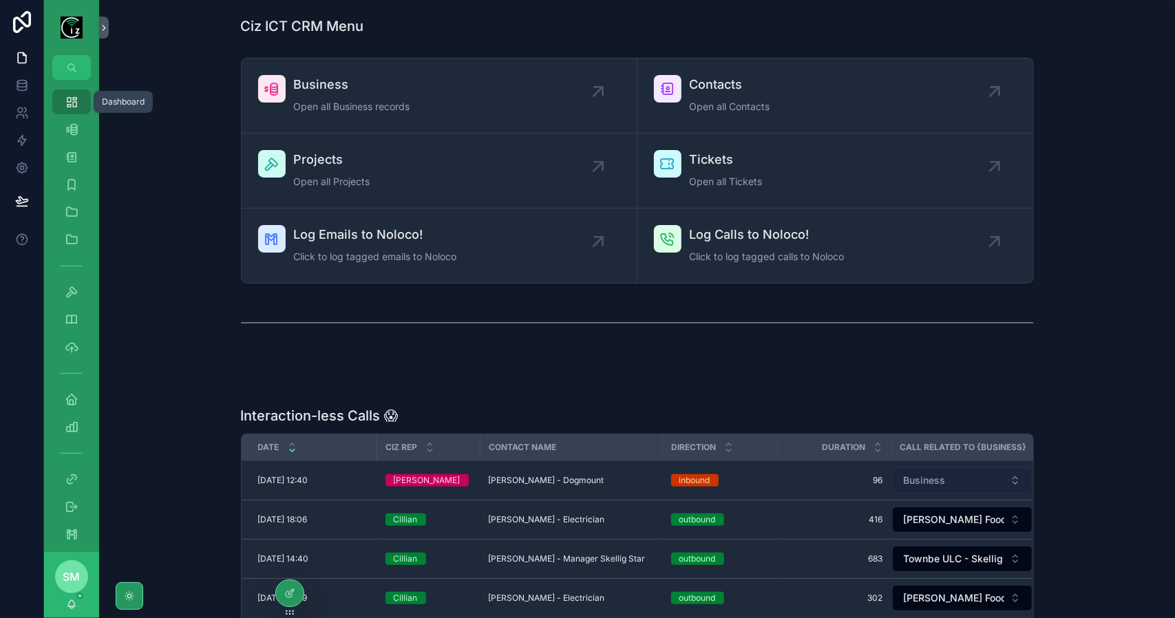
click at [951, 474] on button "Business" at bounding box center [962, 480] width 140 height 26
type input "*"
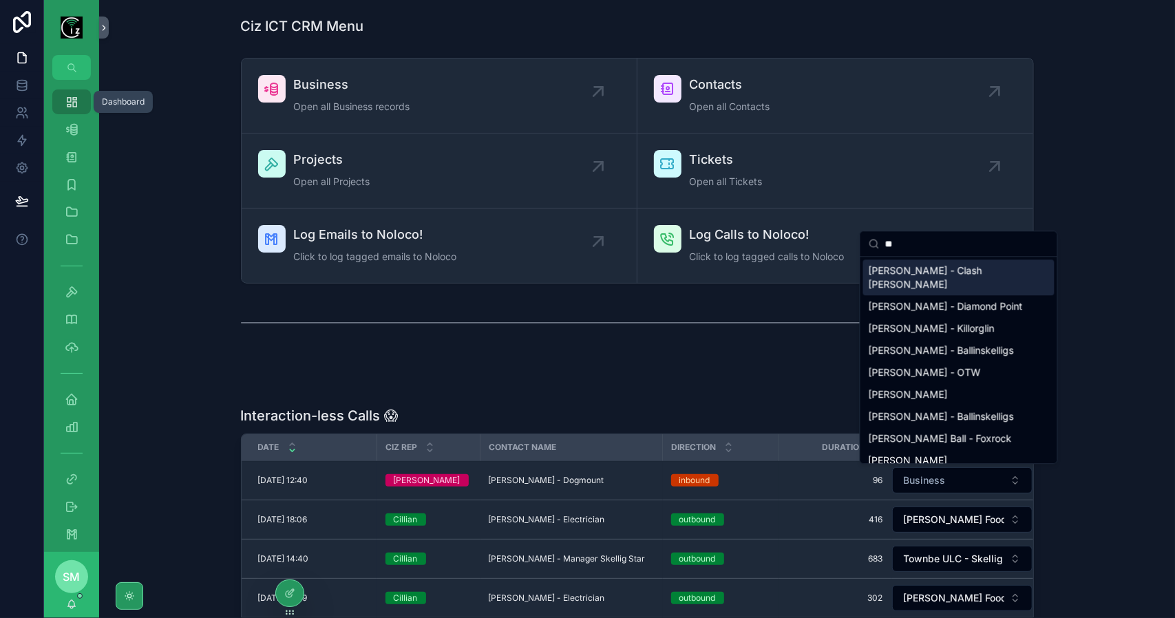
type input "*"
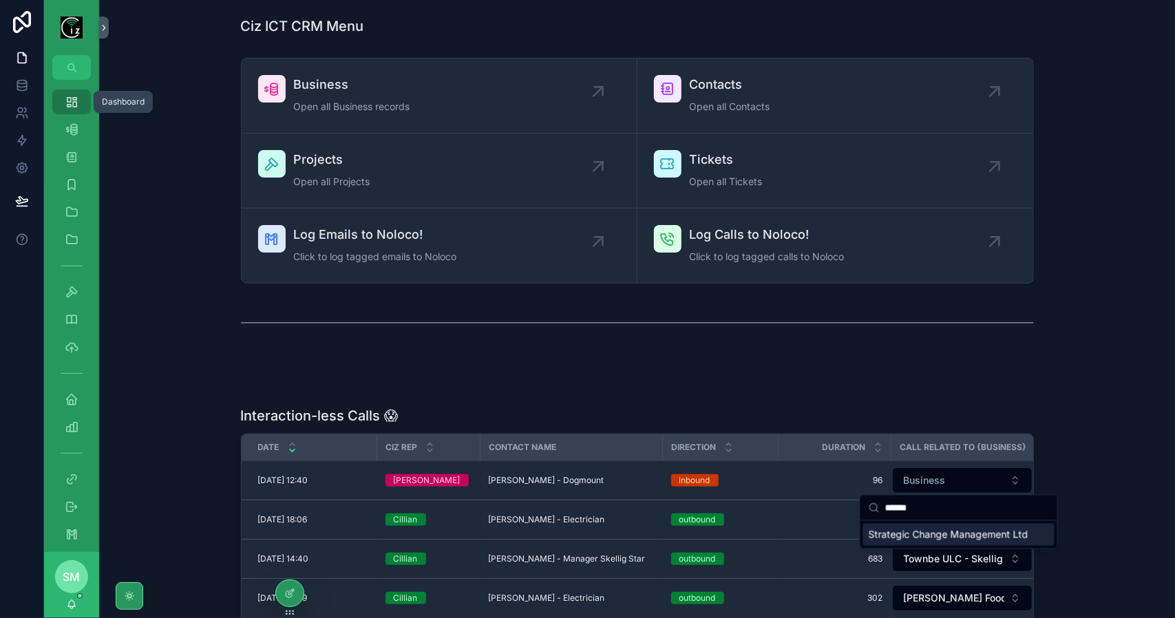
type input "******"
click at [984, 533] on span "Strategic Change Management Ltd" at bounding box center [949, 535] width 160 height 14
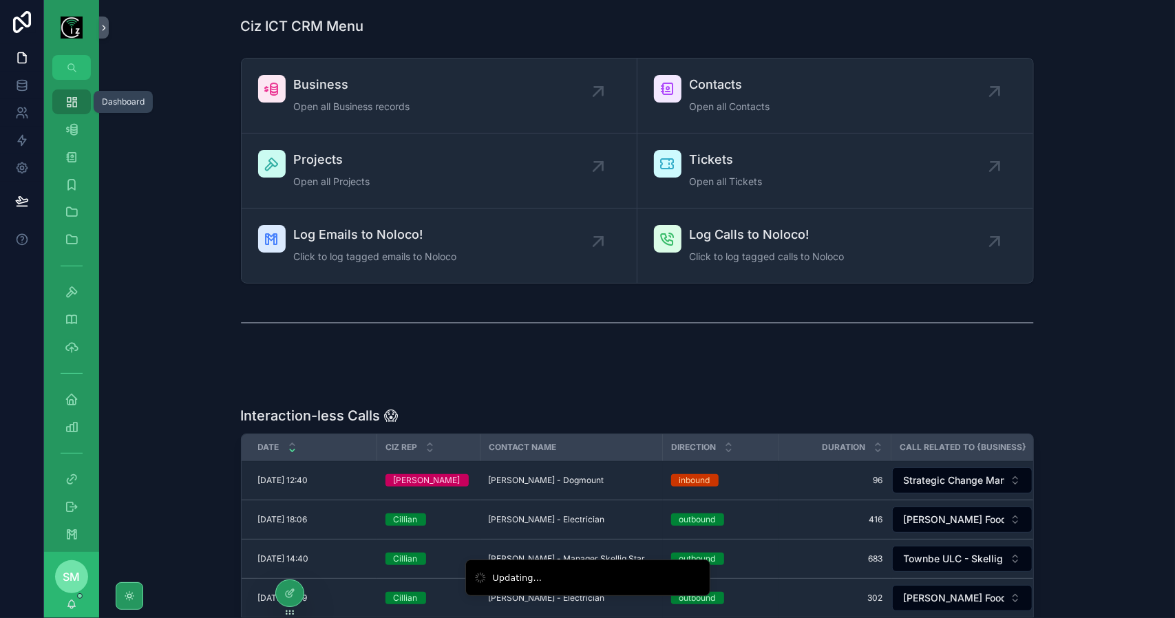
click at [549, 475] on span "[PERSON_NAME] - Dogmount" at bounding box center [547, 480] width 116 height 11
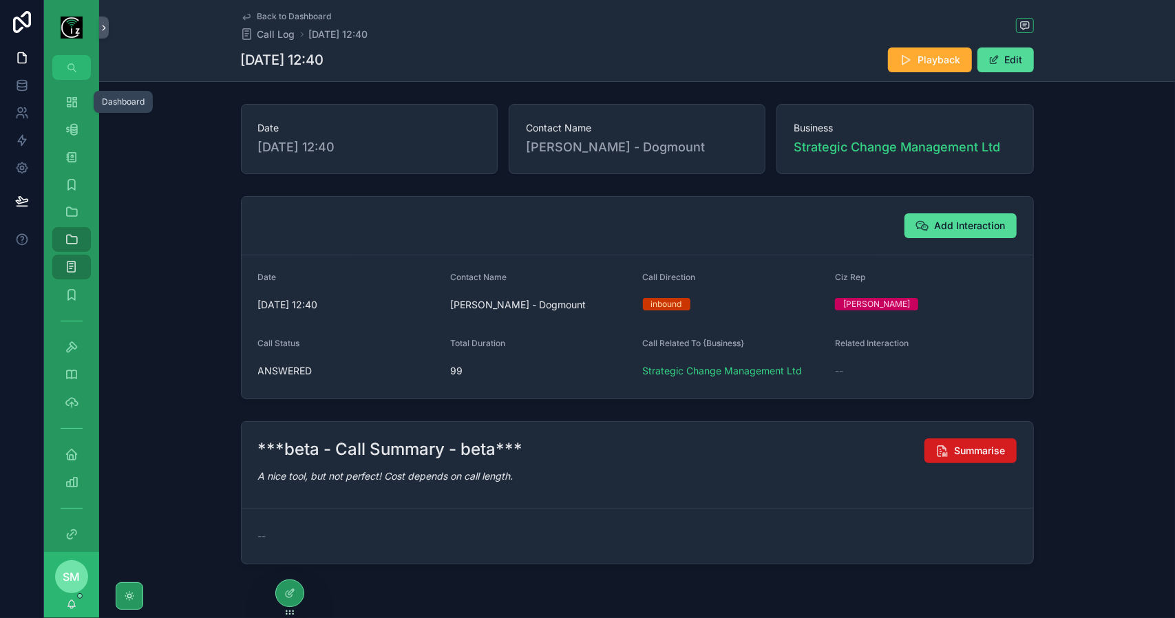
click at [946, 450] on button "Summarise" at bounding box center [970, 450] width 92 height 25
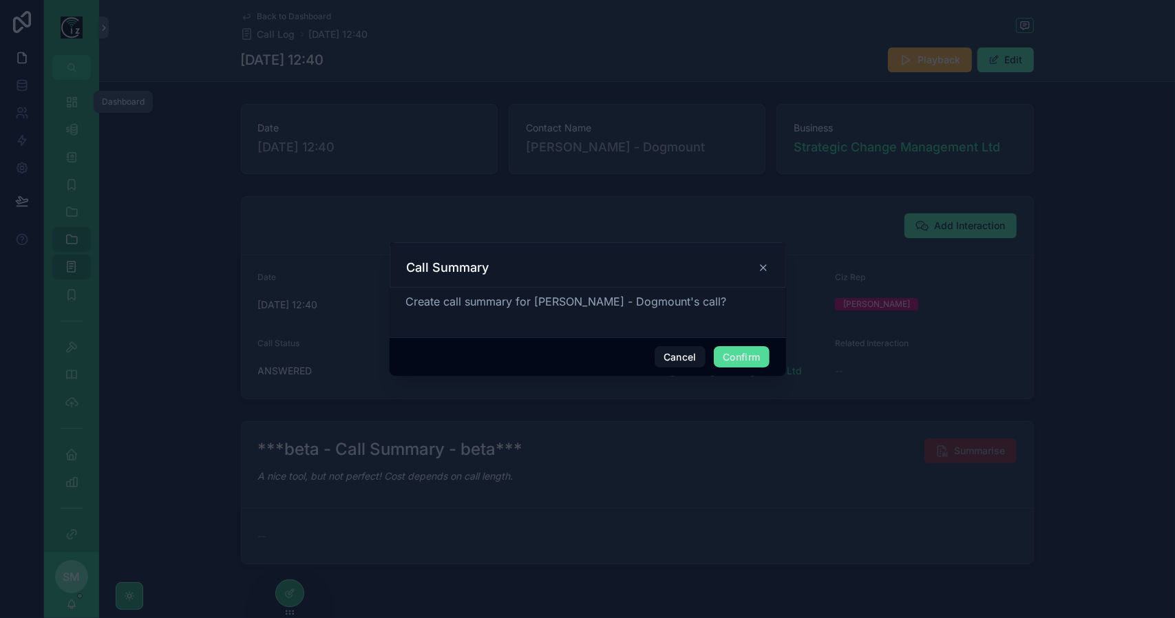
click at [746, 360] on button "Confirm" at bounding box center [741, 357] width 55 height 22
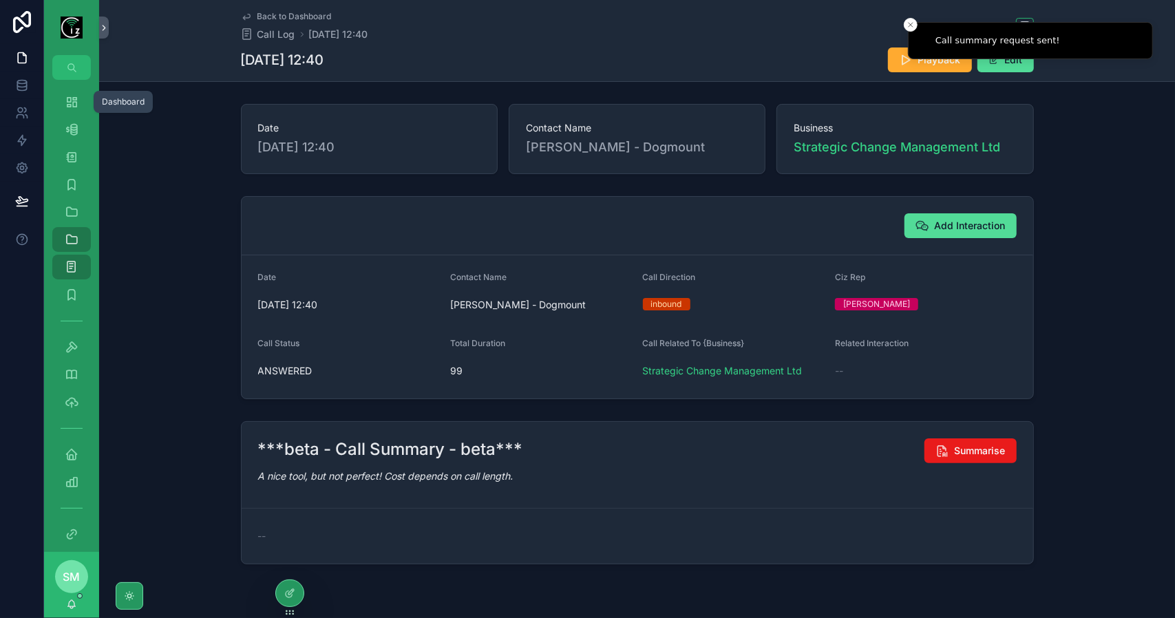
click at [307, 16] on span "Back to Dashboard" at bounding box center [294, 16] width 74 height 11
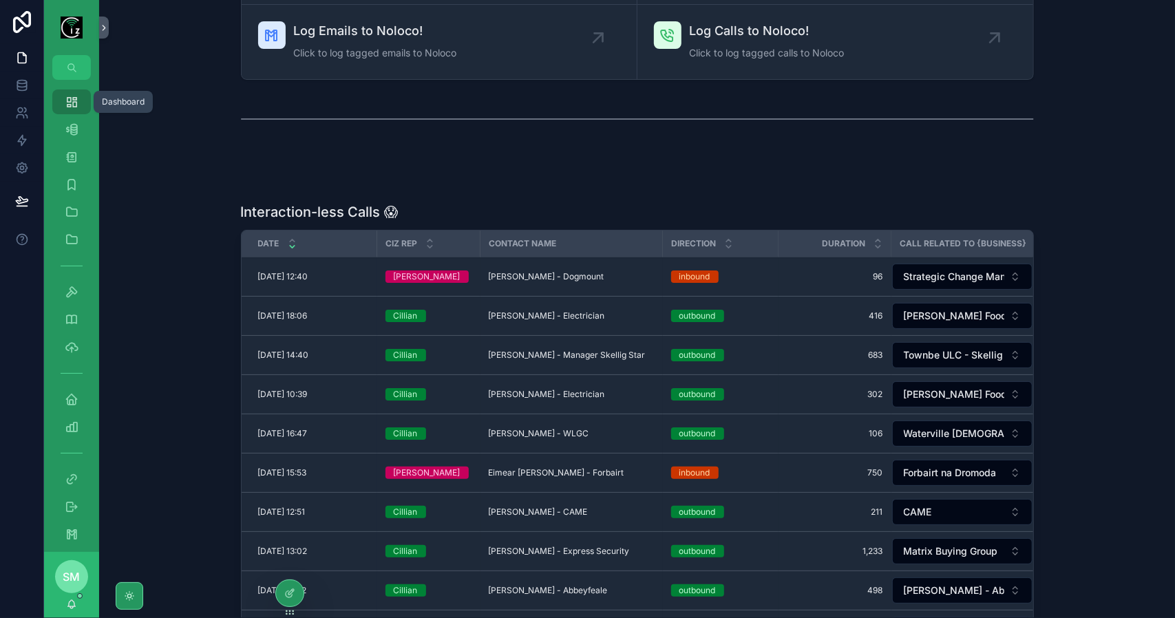
scroll to position [198, 0]
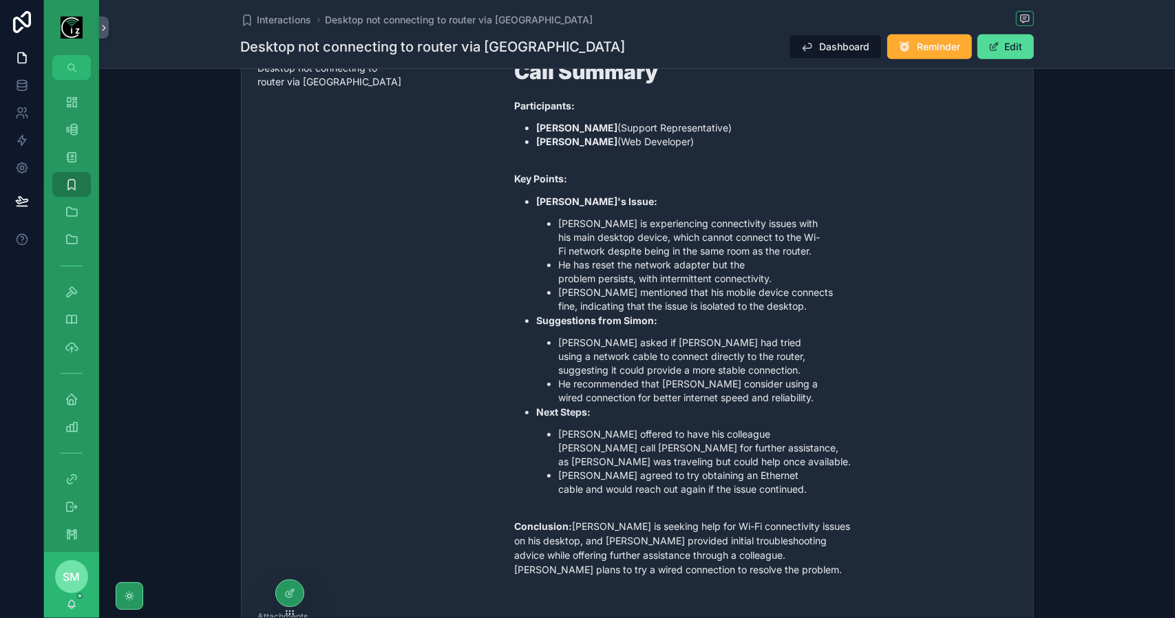
scroll to position [413, 0]
